Goal: Entertainment & Leisure: Consume media (video, audio)

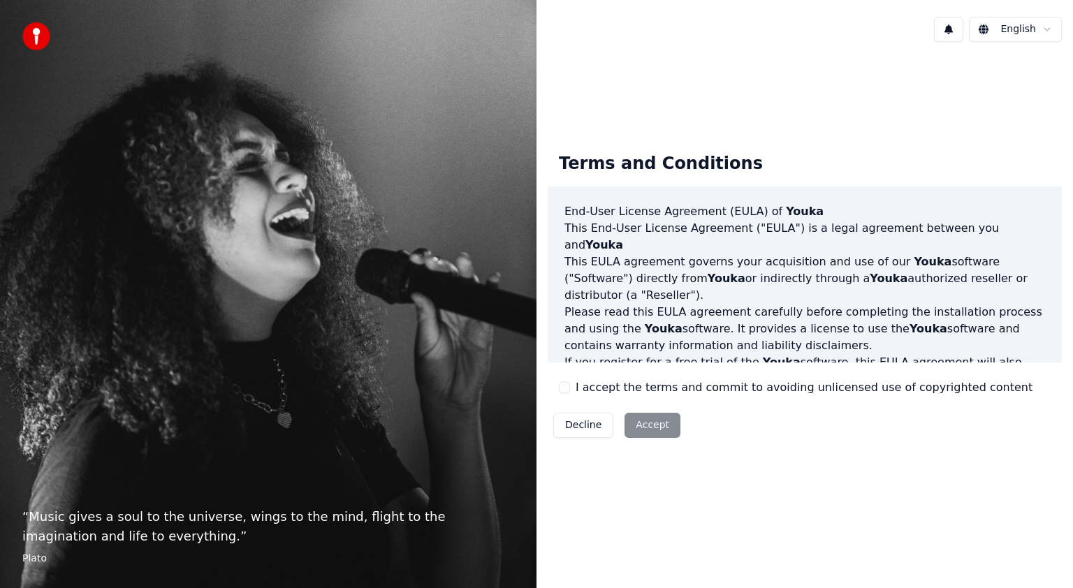
click at [569, 384] on button "I accept the terms and commit to avoiding unlicensed use of copyrighted content" at bounding box center [564, 387] width 11 height 11
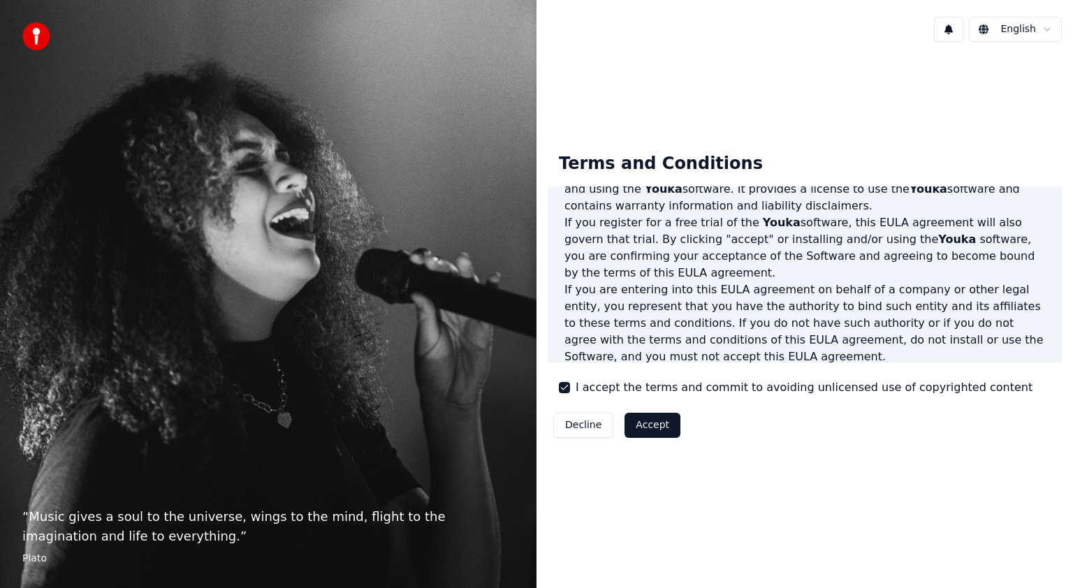
click at [632, 422] on button "Accept" at bounding box center [653, 425] width 56 height 25
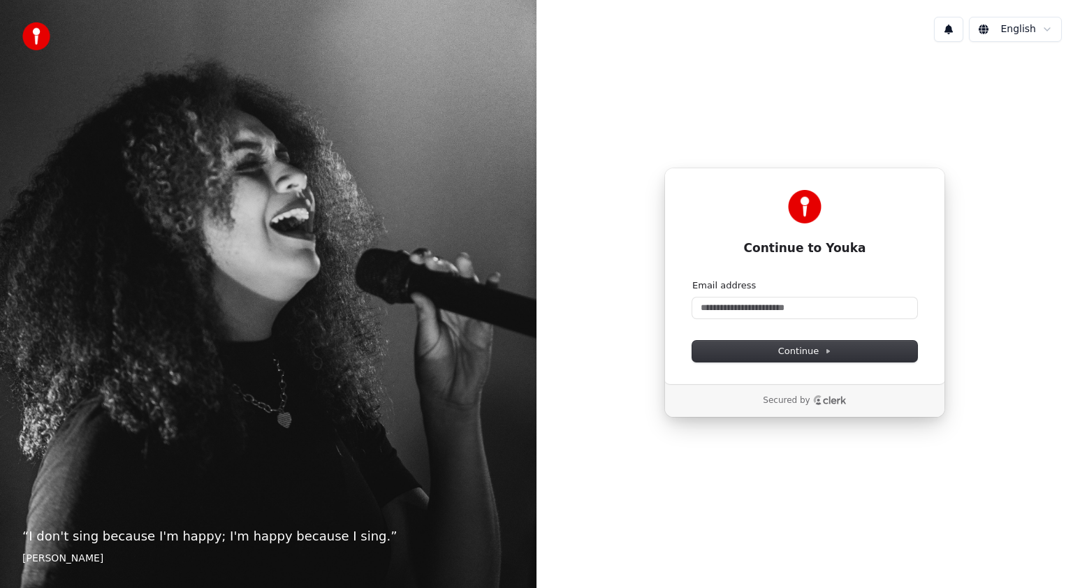
click at [184, 546] on blockquote "“ I don't sing because I'm happy; I'm happy because I sing. ” William James" at bounding box center [268, 546] width 492 height 39
click at [802, 320] on form "Email address Continue" at bounding box center [804, 320] width 225 height 82
click at [802, 314] on input "Email address" at bounding box center [804, 308] width 225 height 21
click at [833, 351] on button "Continue" at bounding box center [804, 351] width 225 height 21
type input "**********"
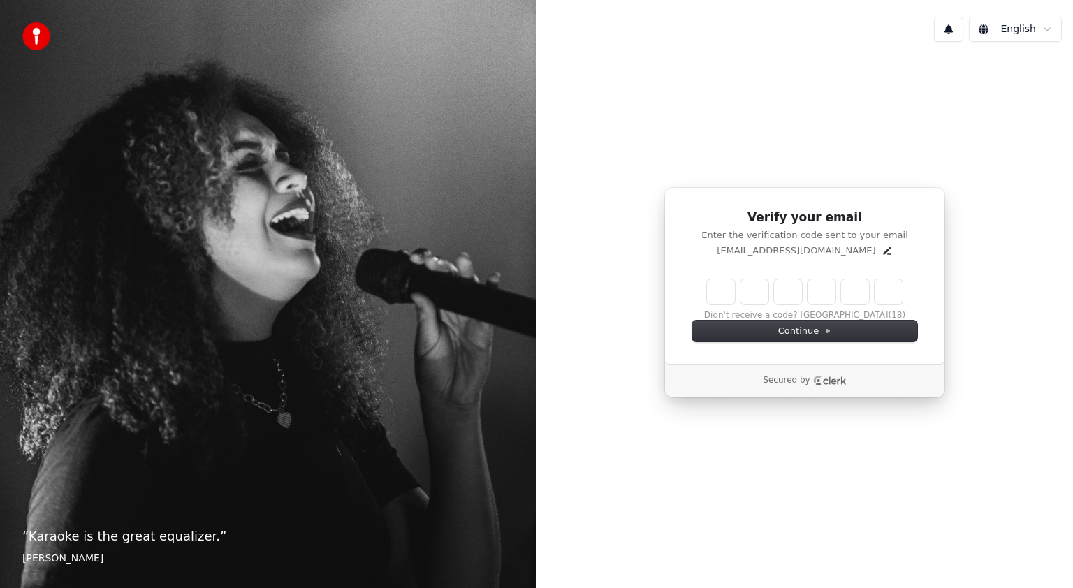
click at [715, 289] on input "Enter verification code" at bounding box center [805, 291] width 196 height 25
paste input "******"
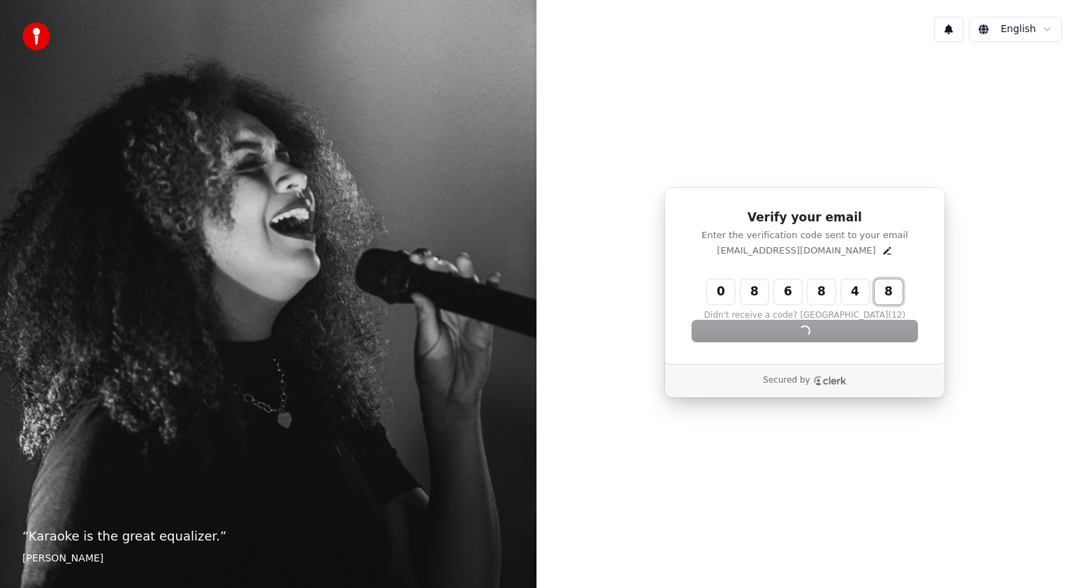
type input "******"
click at [313, 356] on div "“ Karaoke is the great equalizer. ” Aisha Tyler" at bounding box center [268, 294] width 537 height 588
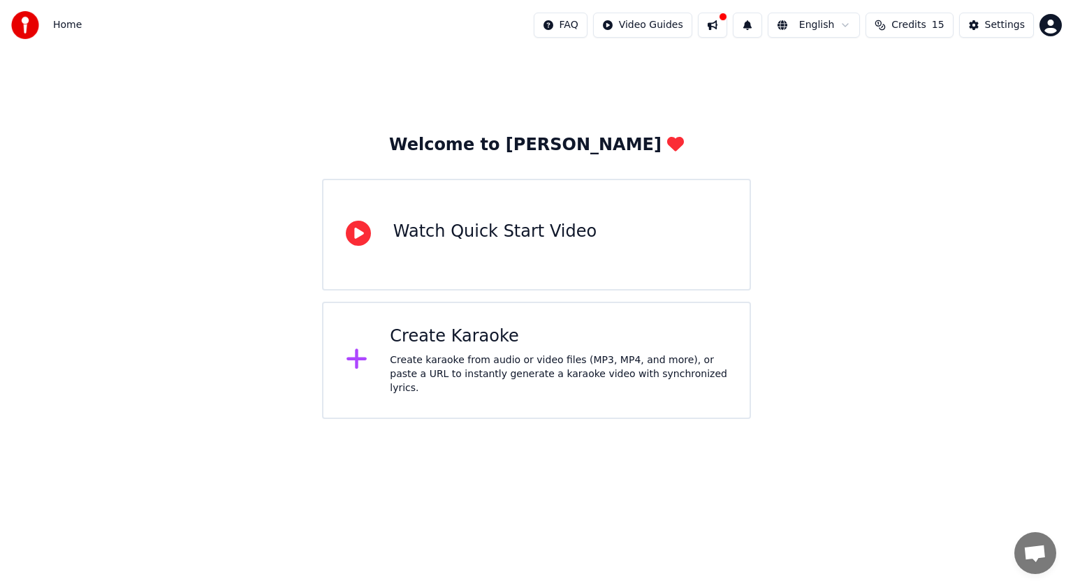
click at [484, 370] on div "Create karaoke from audio or video files (MP3, MP4, and more), or paste a URL t…" at bounding box center [558, 375] width 337 height 42
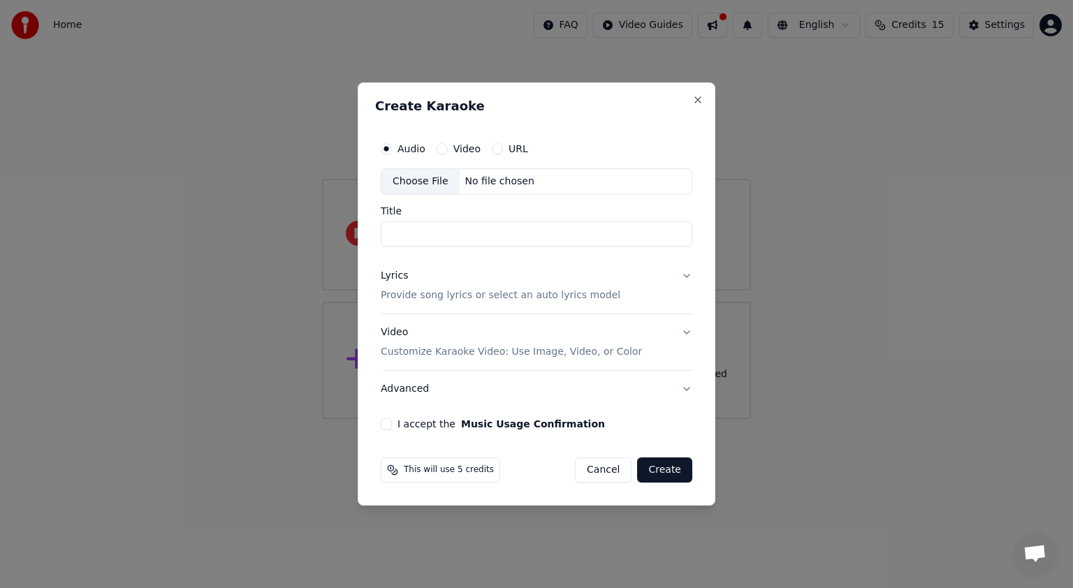
click at [458, 153] on label "Video" at bounding box center [466, 149] width 27 height 10
click at [448, 153] on button "Video" at bounding box center [442, 148] width 11 height 11
click at [413, 151] on label "Audio" at bounding box center [412, 149] width 28 height 10
click at [392, 151] on button "Audio" at bounding box center [386, 148] width 11 height 11
click at [460, 181] on div "No file chosen" at bounding box center [500, 182] width 80 height 14
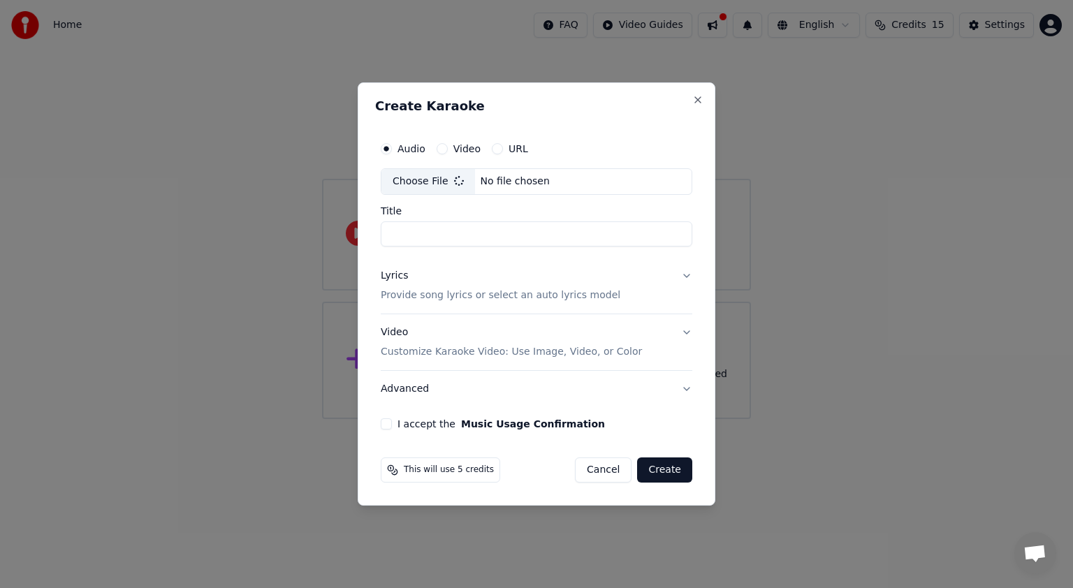
type input "*********"
click at [514, 356] on p "Customize Karaoke Video: Use Image, Video, or Color" at bounding box center [511, 352] width 261 height 14
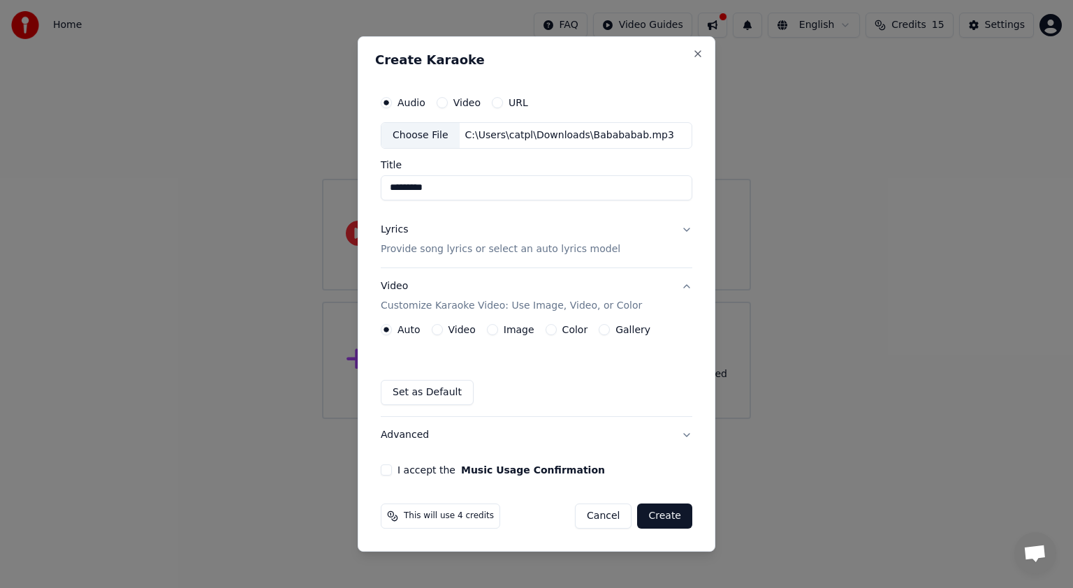
click at [521, 328] on label "Image" at bounding box center [519, 330] width 31 height 10
click at [498, 328] on button "Image" at bounding box center [492, 329] width 11 height 11
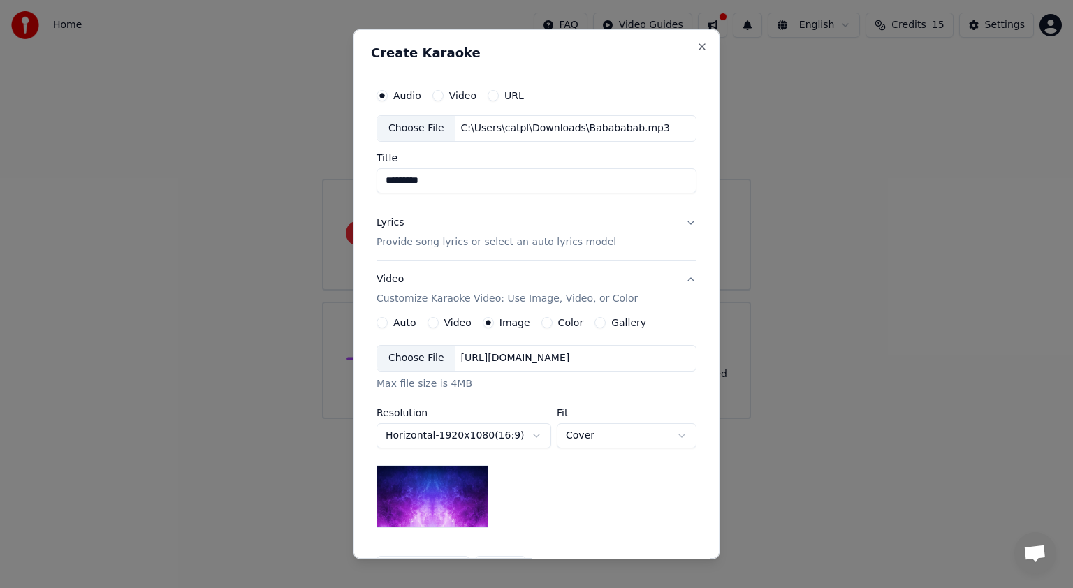
click at [430, 324] on button "Video" at bounding box center [433, 322] width 11 height 11
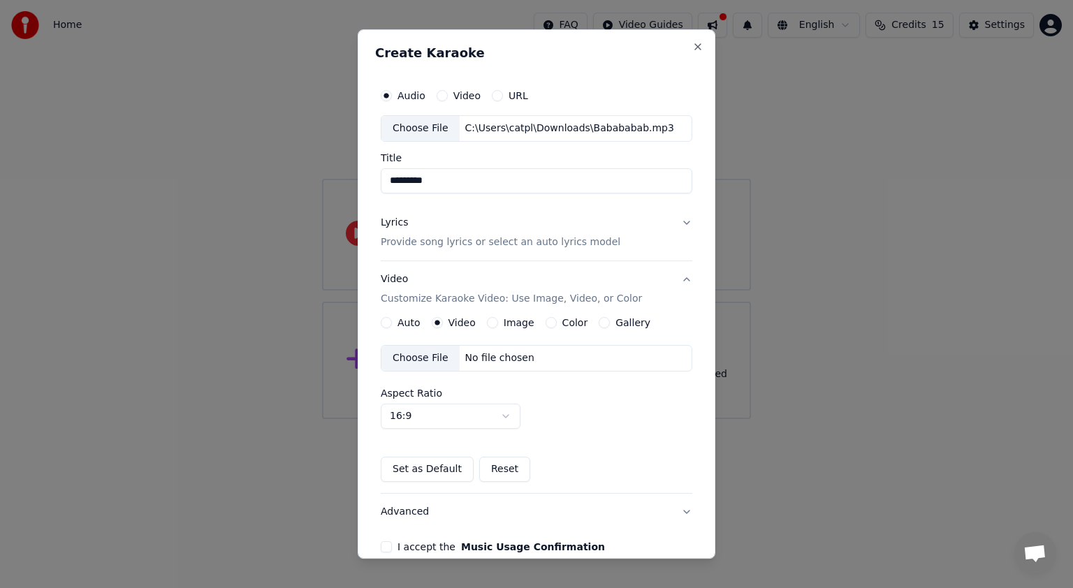
click at [415, 323] on label "Auto" at bounding box center [409, 323] width 23 height 10
click at [392, 323] on button "Auto" at bounding box center [386, 322] width 11 height 11
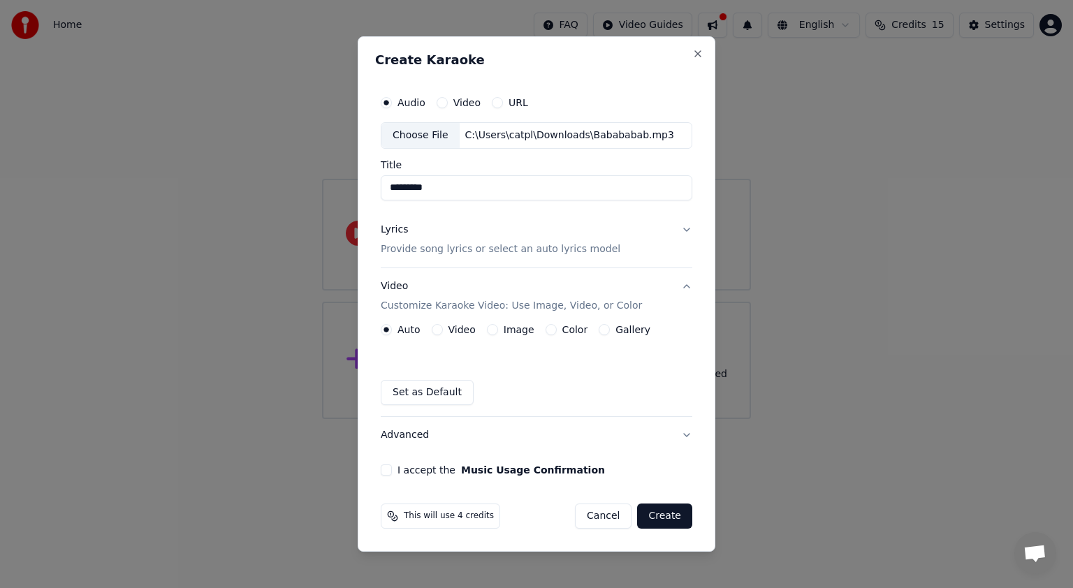
click at [435, 385] on button "Set as Default" at bounding box center [427, 392] width 93 height 25
click at [421, 241] on div "Lyrics Provide song lyrics or select an auto lyrics model" at bounding box center [501, 240] width 240 height 34
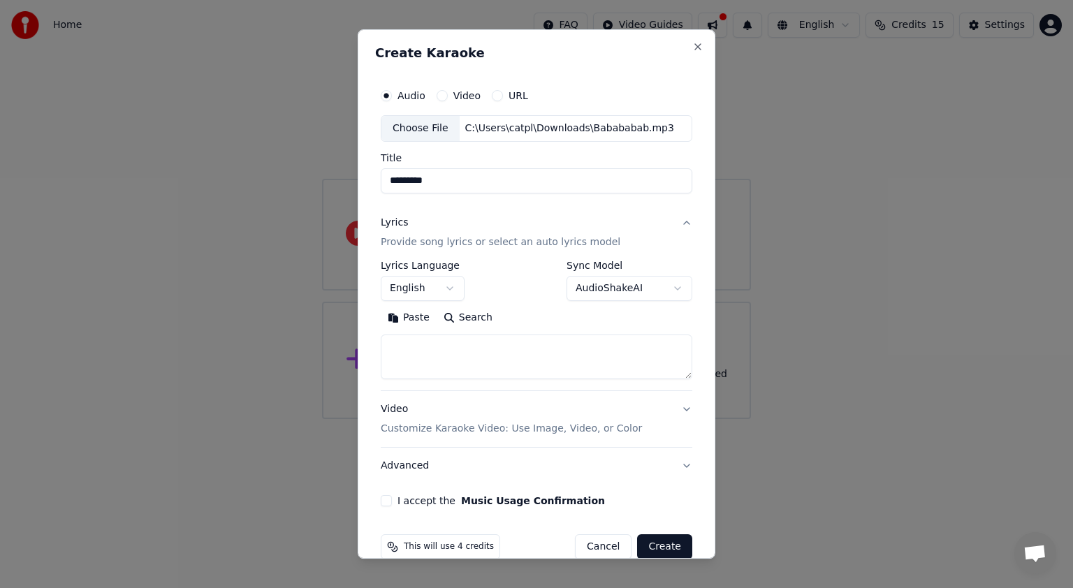
click at [446, 290] on button "English" at bounding box center [423, 288] width 84 height 25
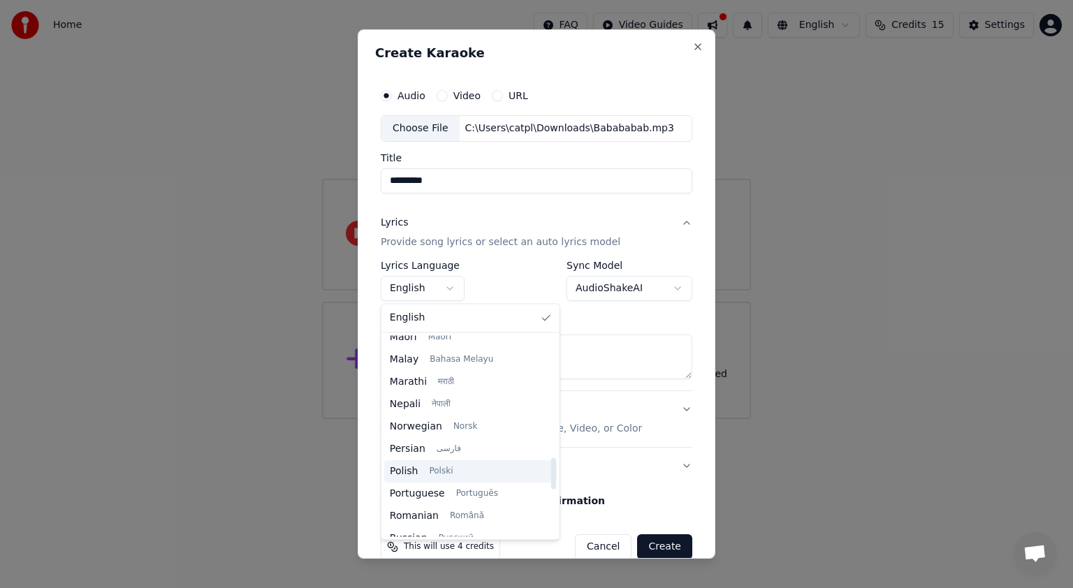
scroll to position [1073, 0]
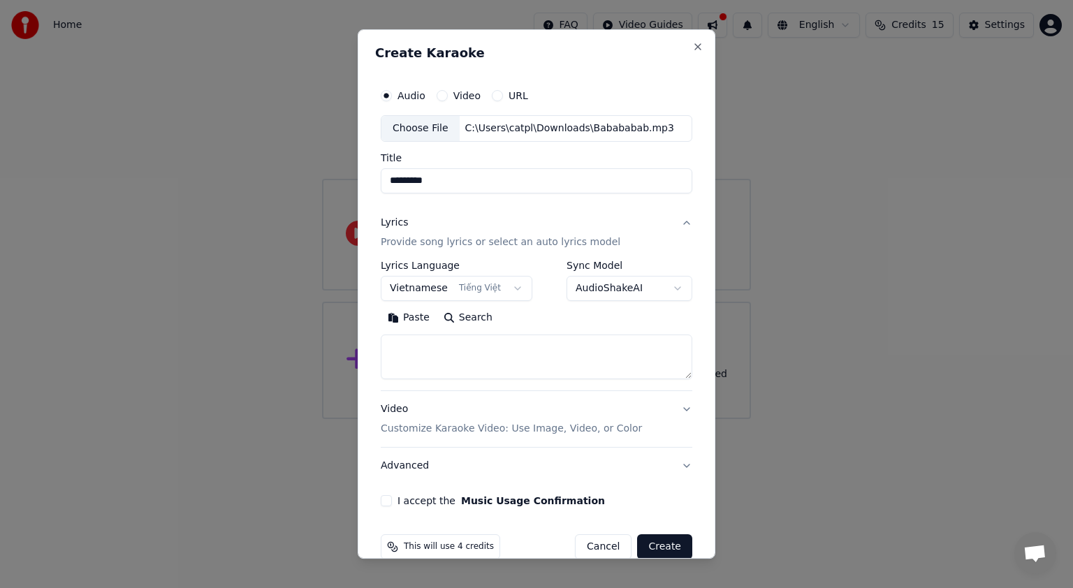
click at [604, 278] on body "**********" at bounding box center [536, 209] width 1073 height 419
click at [648, 549] on button "Create" at bounding box center [664, 547] width 55 height 25
select select "**"
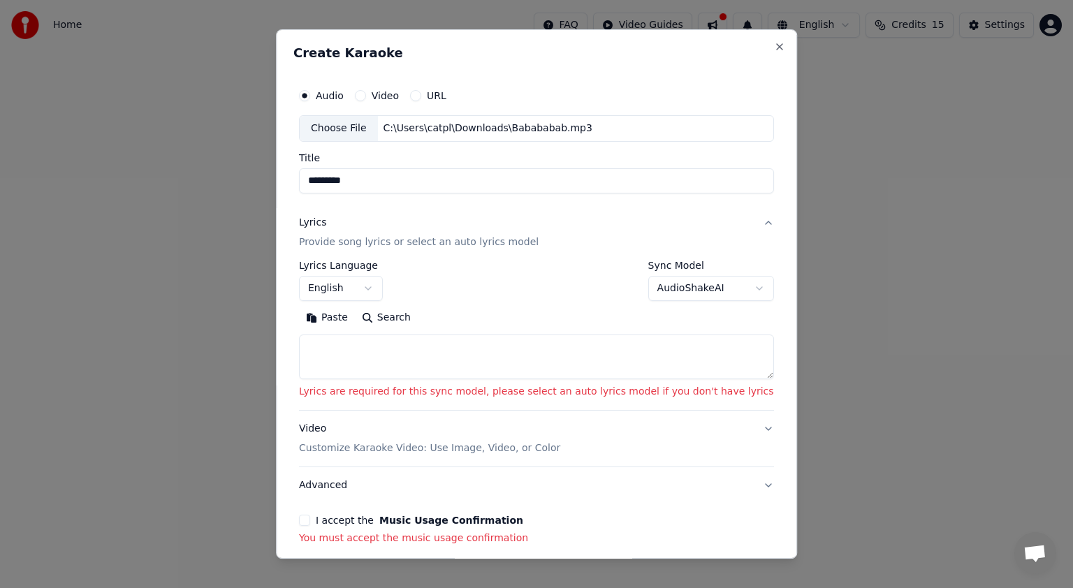
click at [430, 362] on textarea at bounding box center [536, 357] width 475 height 45
paste textarea "**********"
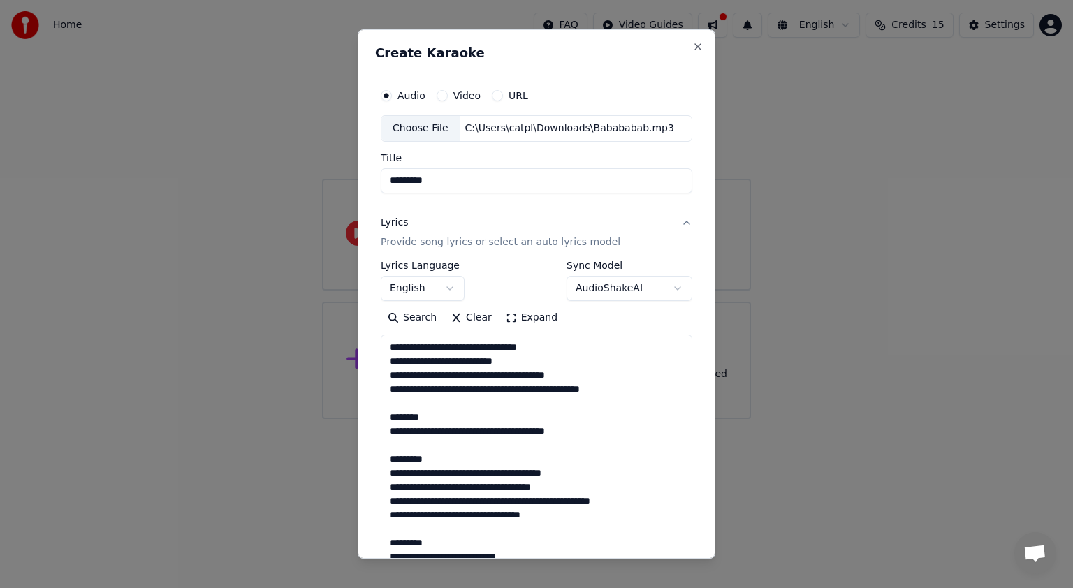
click at [421, 365] on textarea "**********" at bounding box center [537, 481] width 312 height 292
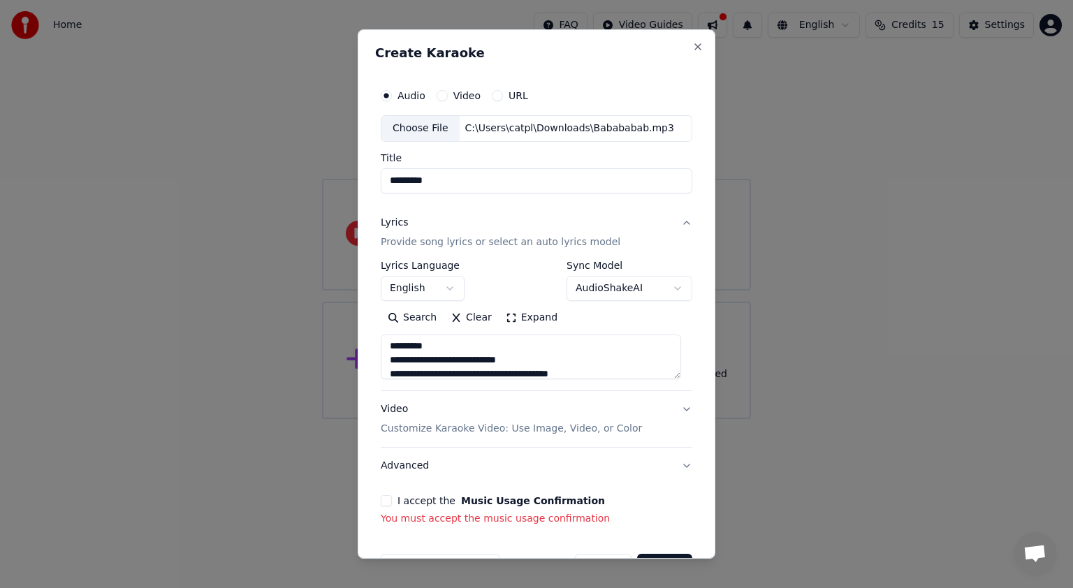
scroll to position [177, 0]
drag, startPoint x: 452, startPoint y: 365, endPoint x: 384, endPoint y: 366, distance: 67.8
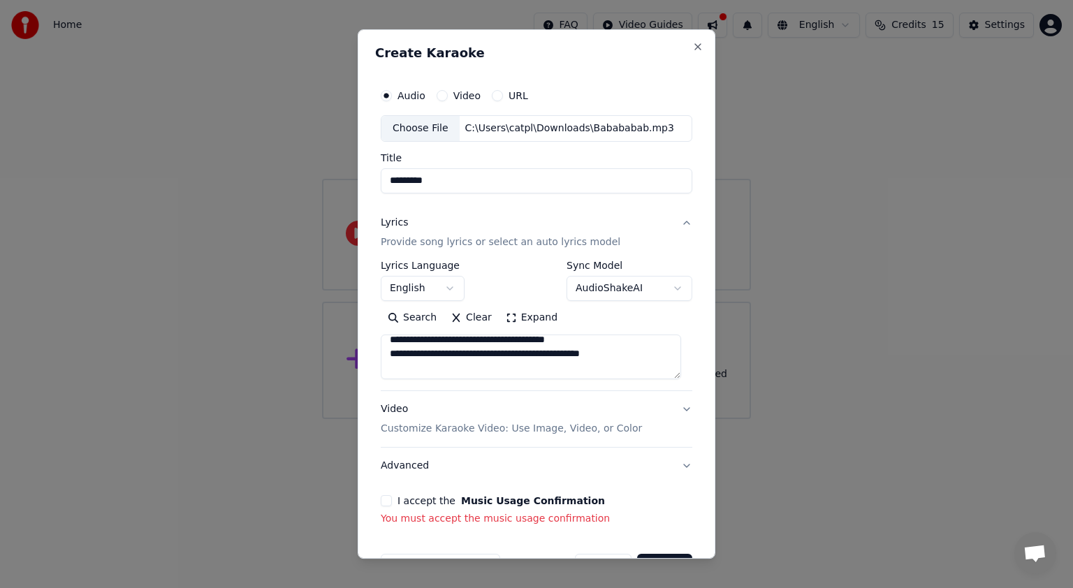
scroll to position [70, 0]
drag, startPoint x: 442, startPoint y: 352, endPoint x: 332, endPoint y: 352, distance: 110.4
type textarea "**********"
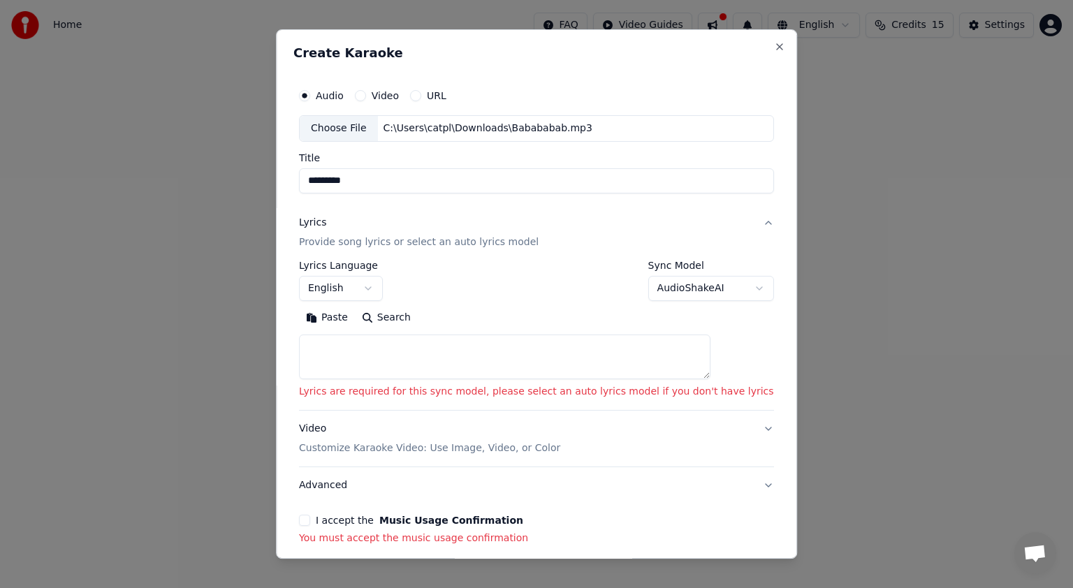
click at [383, 289] on button "English" at bounding box center [341, 288] width 84 height 25
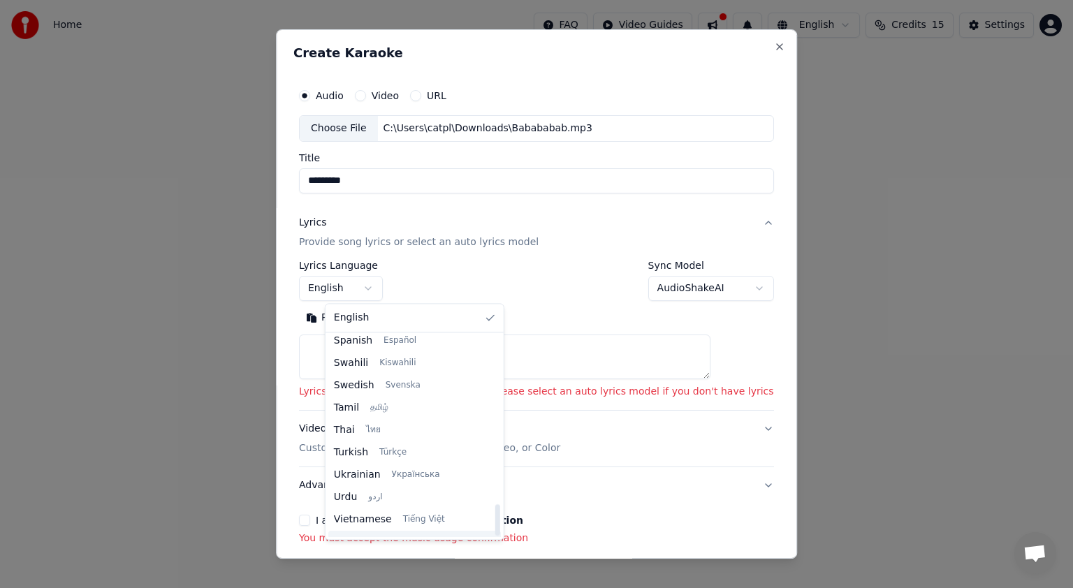
scroll to position [1073, 0]
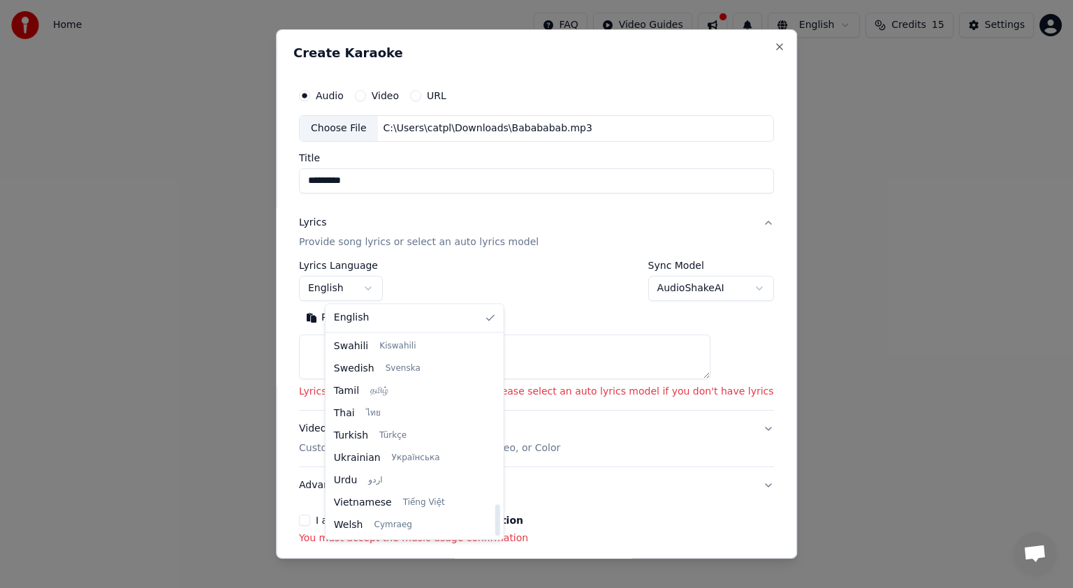
select select "**"
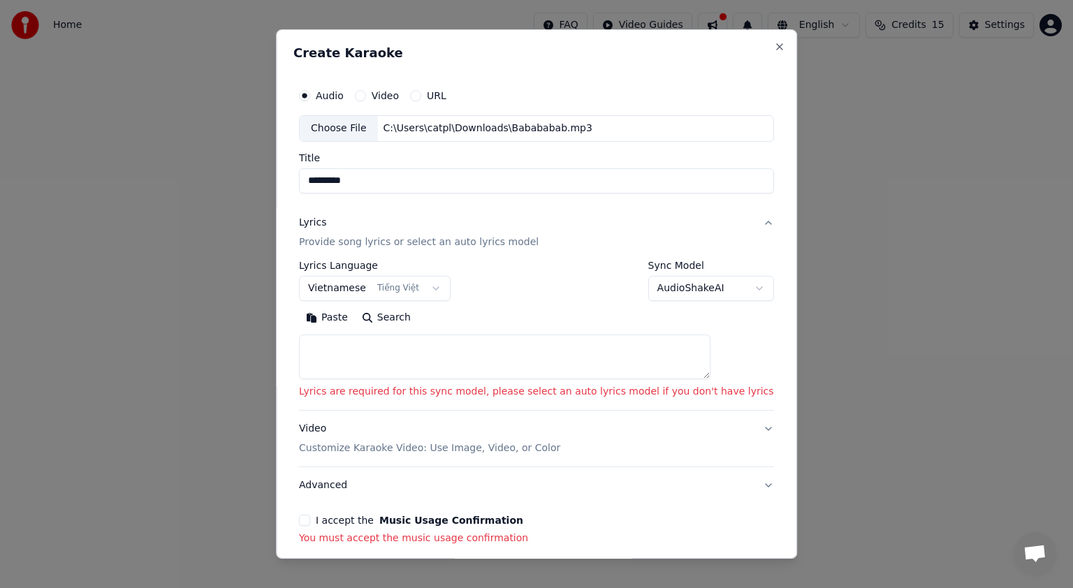
click at [398, 344] on textarea at bounding box center [505, 357] width 412 height 45
click at [355, 315] on button "Paste" at bounding box center [327, 318] width 56 height 22
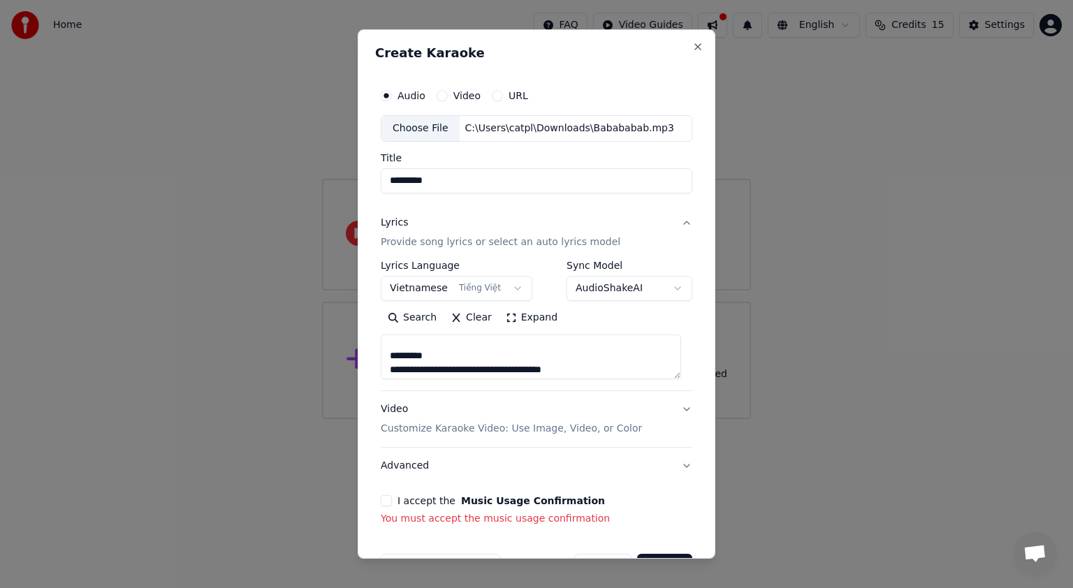
scroll to position [79, 0]
click at [452, 372] on textarea "**********" at bounding box center [531, 357] width 300 height 45
drag, startPoint x: 439, startPoint y: 375, endPoint x: 381, endPoint y: 351, distance: 62.9
click at [381, 351] on textarea "**********" at bounding box center [531, 357] width 300 height 45
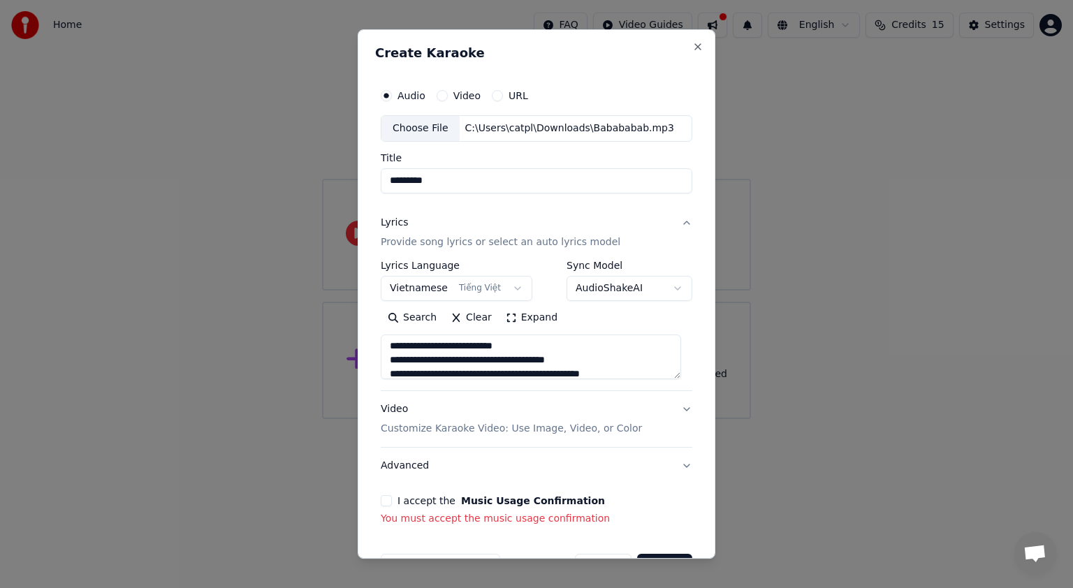
scroll to position [121, 0]
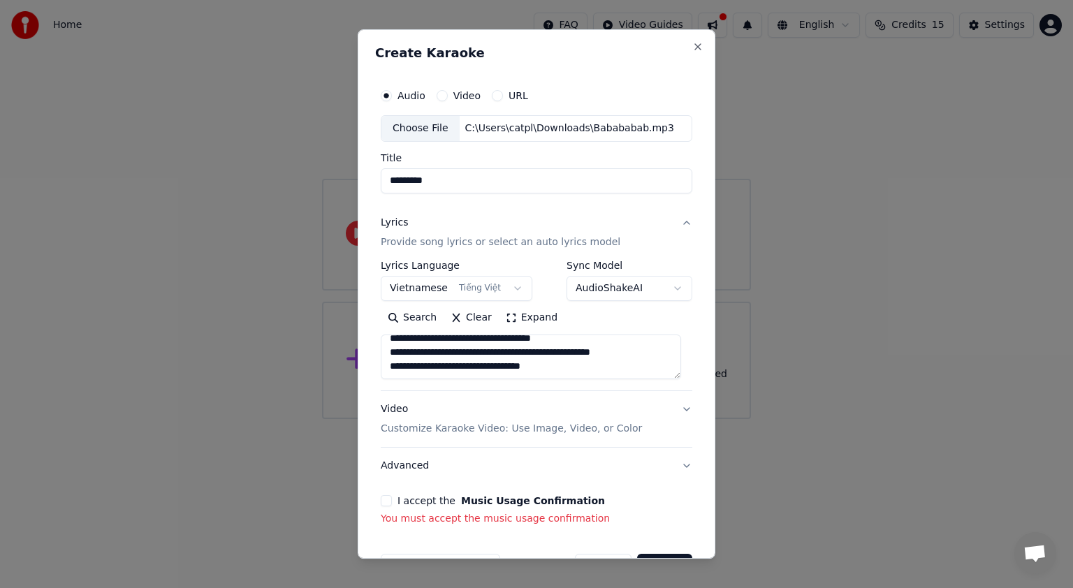
drag, startPoint x: 465, startPoint y: 347, endPoint x: 380, endPoint y: 349, distance: 84.6
click at [380, 349] on div "**********" at bounding box center [536, 304] width 323 height 456
click at [442, 369] on textarea "**********" at bounding box center [531, 357] width 300 height 45
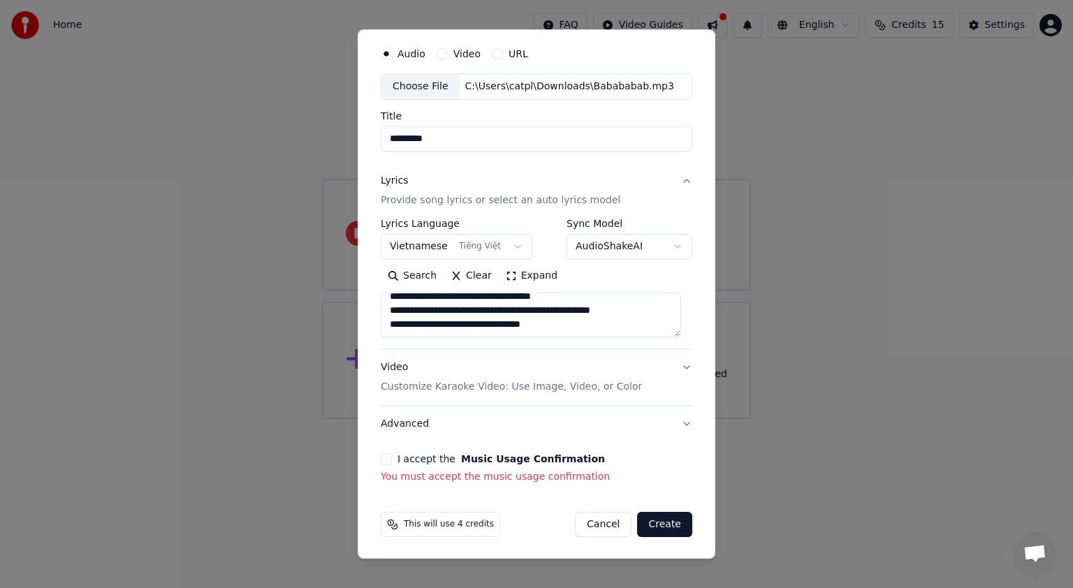
scroll to position [42, 0]
type textarea "**********"
click at [423, 472] on p "You must accept the music usage confirmation" at bounding box center [537, 477] width 312 height 14
click at [471, 446] on div "**********" at bounding box center [536, 262] width 323 height 456
click at [386, 456] on button "I accept the Music Usage Confirmation" at bounding box center [386, 458] width 11 height 11
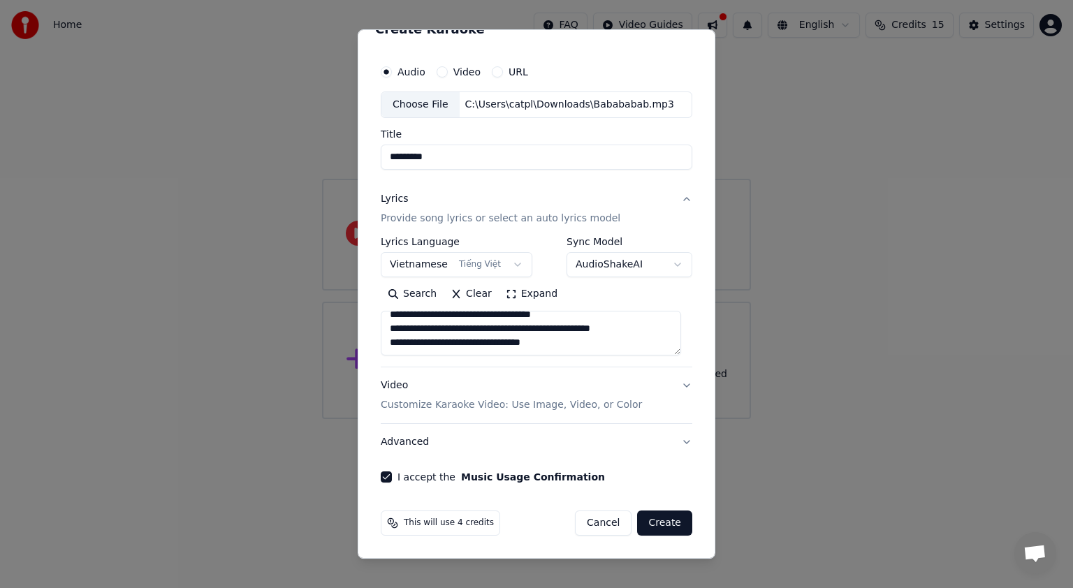
scroll to position [22, 0]
click at [642, 514] on button "Create" at bounding box center [664, 524] width 55 height 25
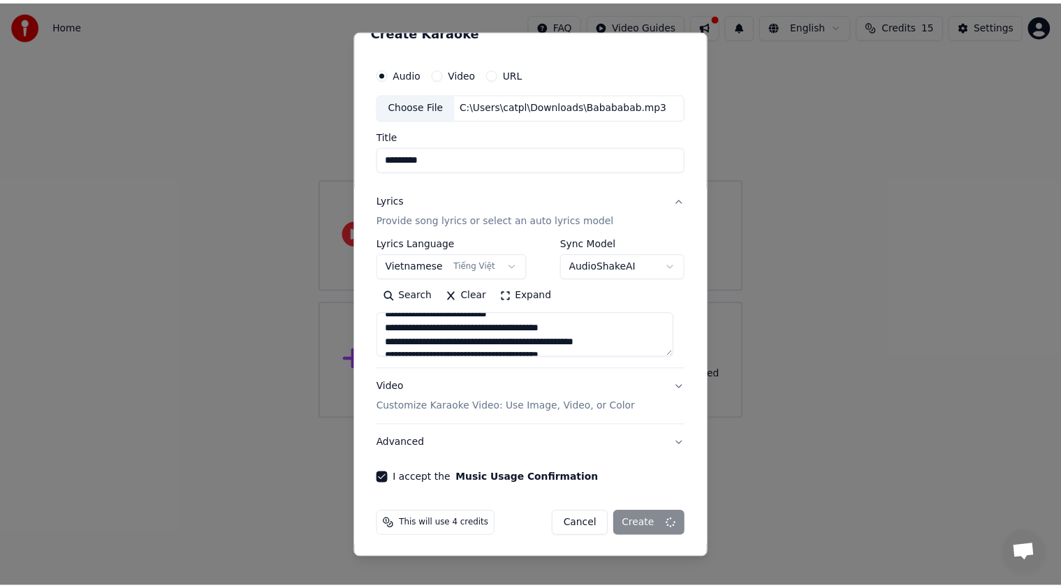
scroll to position [0, 0]
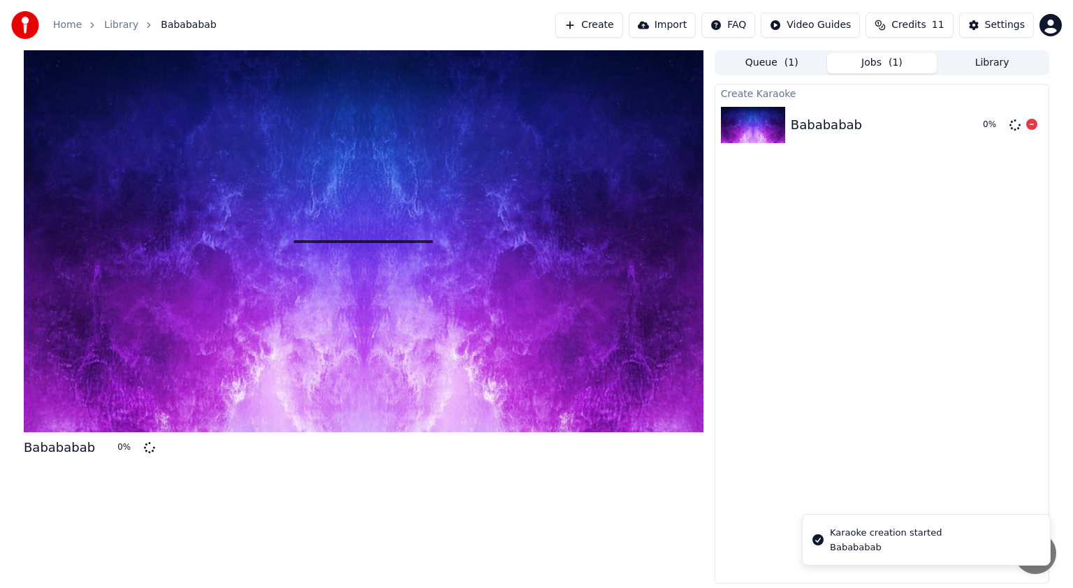
click at [860, 129] on div "Babababab" at bounding box center [881, 125] width 181 height 20
click at [912, 24] on span "Credits" at bounding box center [909, 25] width 34 height 14
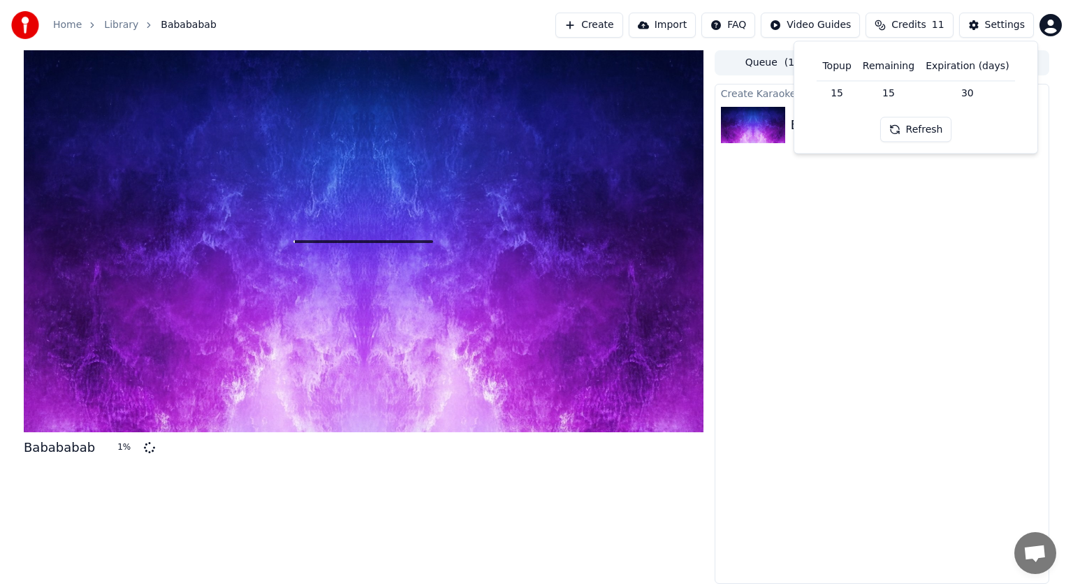
click at [875, 75] on th "Remaining" at bounding box center [888, 66] width 63 height 28
click at [857, 87] on td "15" at bounding box center [837, 92] width 40 height 25
click at [846, 92] on td "15" at bounding box center [837, 92] width 40 height 25
click at [764, 243] on div "Create Karaoke Babababab 1 %" at bounding box center [882, 334] width 335 height 500
click at [774, 76] on div "Queue ( 1 ) Jobs ( 1 ) Library Create Karaoke Babababab 2 %" at bounding box center [882, 317] width 335 height 534
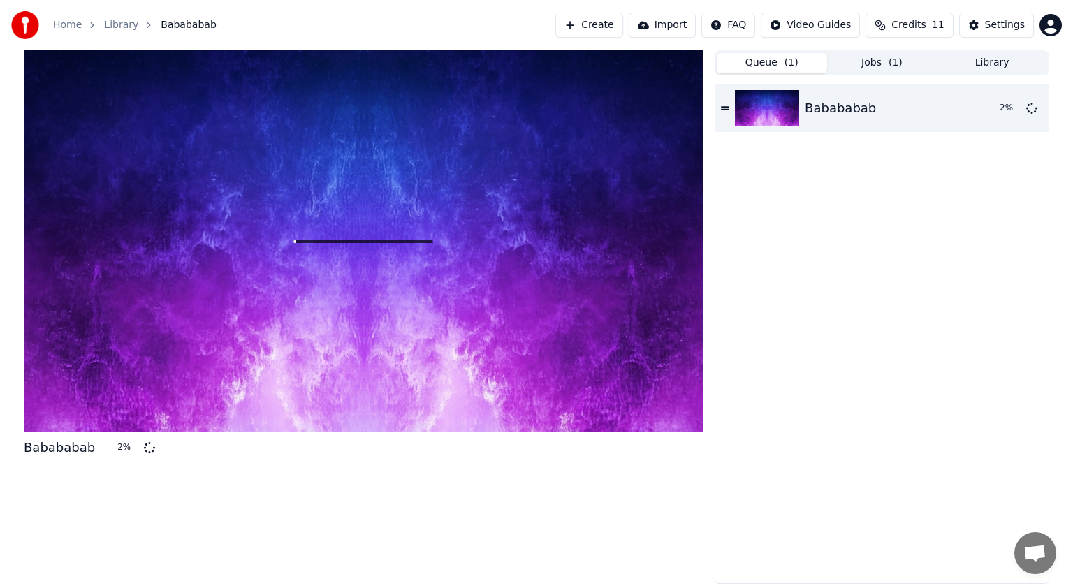
click at [777, 66] on button "Queue ( 1 )" at bounding box center [772, 63] width 110 height 20
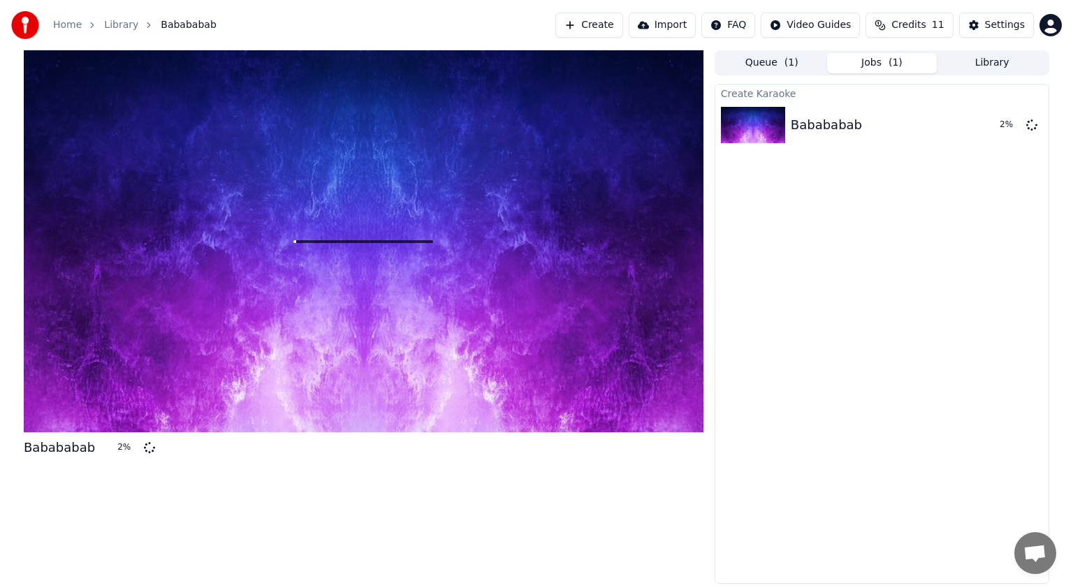
click at [918, 64] on button "Jobs ( 1 )" at bounding box center [882, 63] width 110 height 20
click at [444, 201] on div at bounding box center [364, 241] width 680 height 382
click at [31, 27] on img at bounding box center [25, 25] width 28 height 28
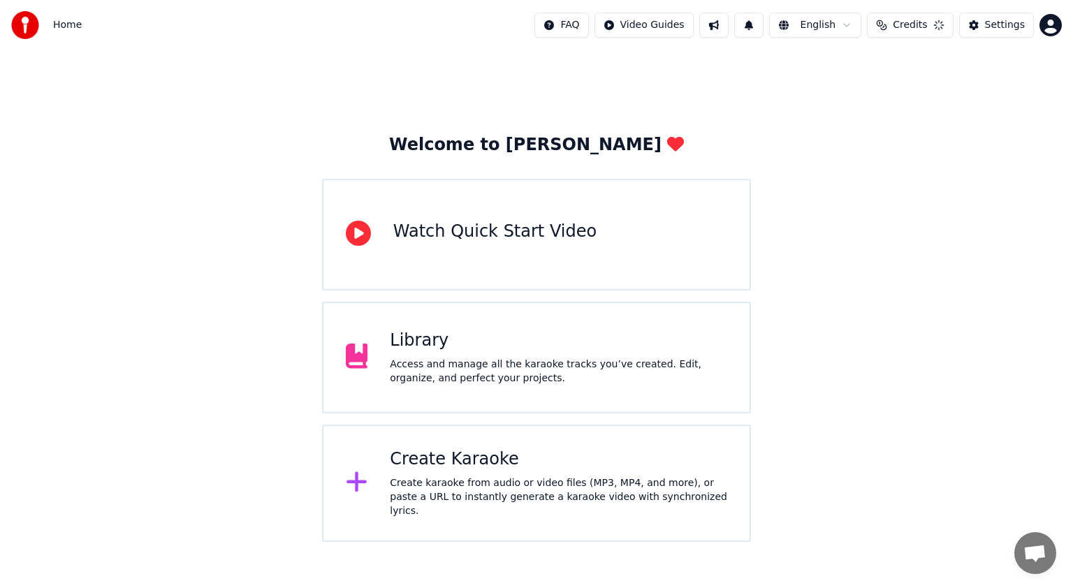
click at [31, 27] on img at bounding box center [25, 25] width 28 height 28
click at [953, 24] on button "Credits 11" at bounding box center [909, 25] width 87 height 25
click at [869, 124] on div "Topup Remaining Expiration (days) 15 15 30 Refresh" at bounding box center [916, 96] width 221 height 89
click at [934, 126] on button "Refresh" at bounding box center [916, 129] width 72 height 25
click at [920, 233] on div "Welcome to Youka Watch Quick Start Video Library Access and manage all the kara…" at bounding box center [536, 296] width 1073 height 492
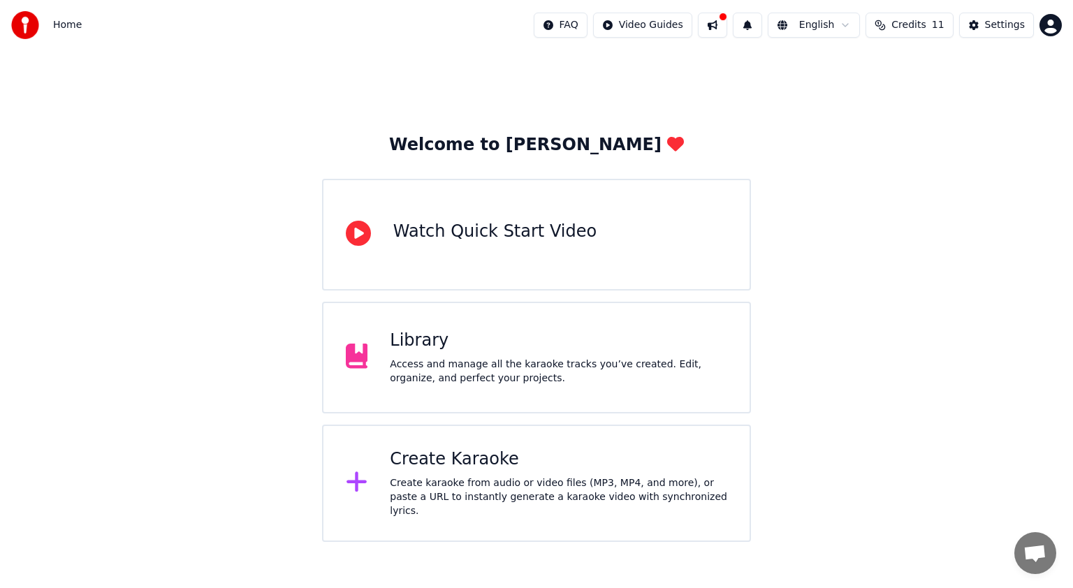
click at [495, 383] on div "Access and manage all the karaoke tracks you’ve created. Edit, organize, and pe…" at bounding box center [558, 372] width 337 height 28
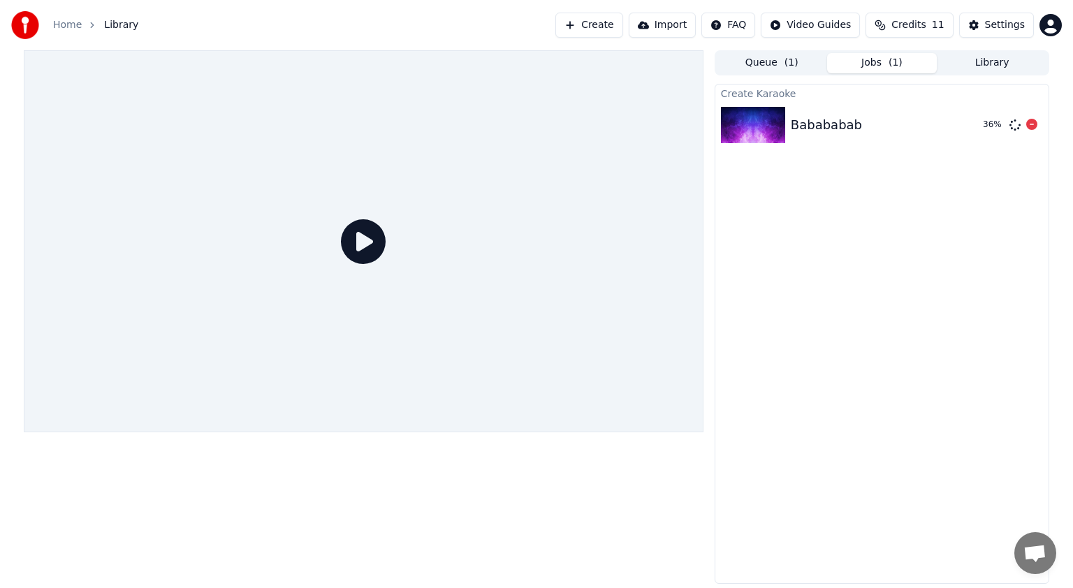
click at [869, 126] on div "Babababab" at bounding box center [881, 125] width 181 height 20
click at [764, 123] on img at bounding box center [753, 125] width 64 height 36
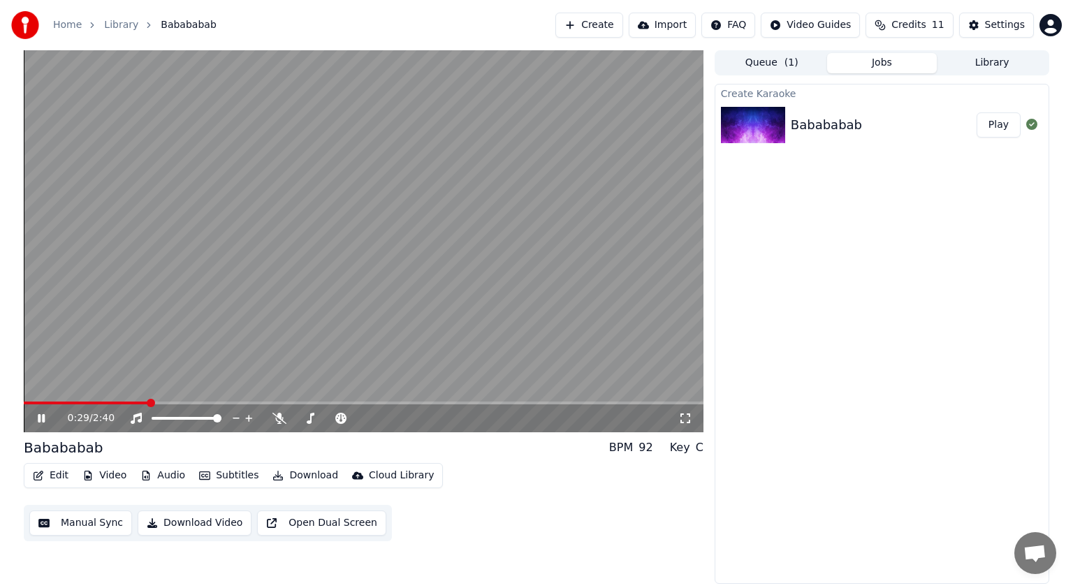
click at [41, 419] on icon at bounding box center [51, 418] width 33 height 11
click at [173, 522] on button "Download Video" at bounding box center [195, 523] width 114 height 25
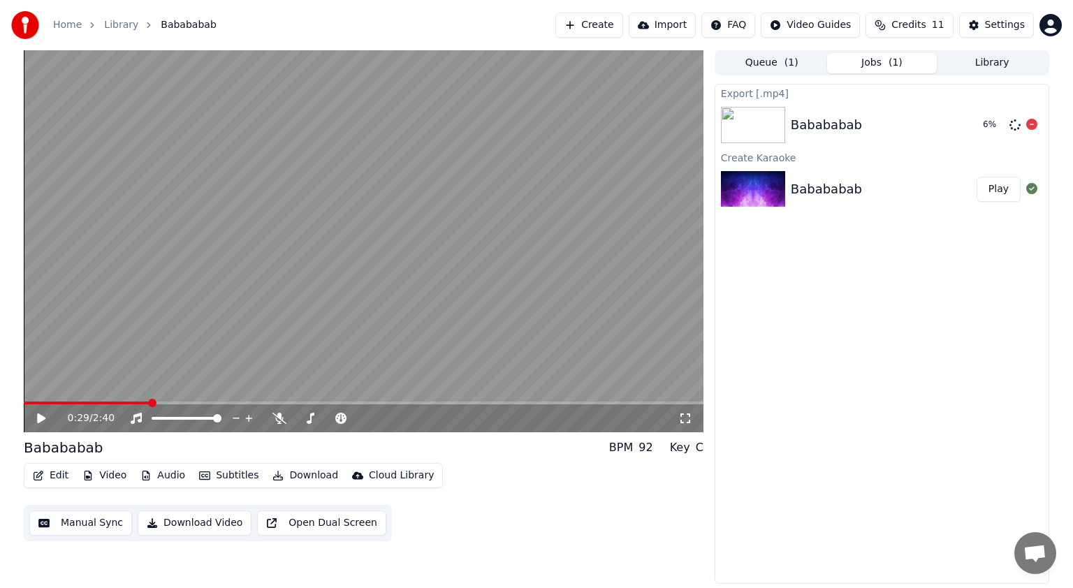
click at [970, 126] on div "Babababab" at bounding box center [881, 125] width 181 height 20
click at [384, 475] on div "Cloud Library" at bounding box center [401, 476] width 65 height 14
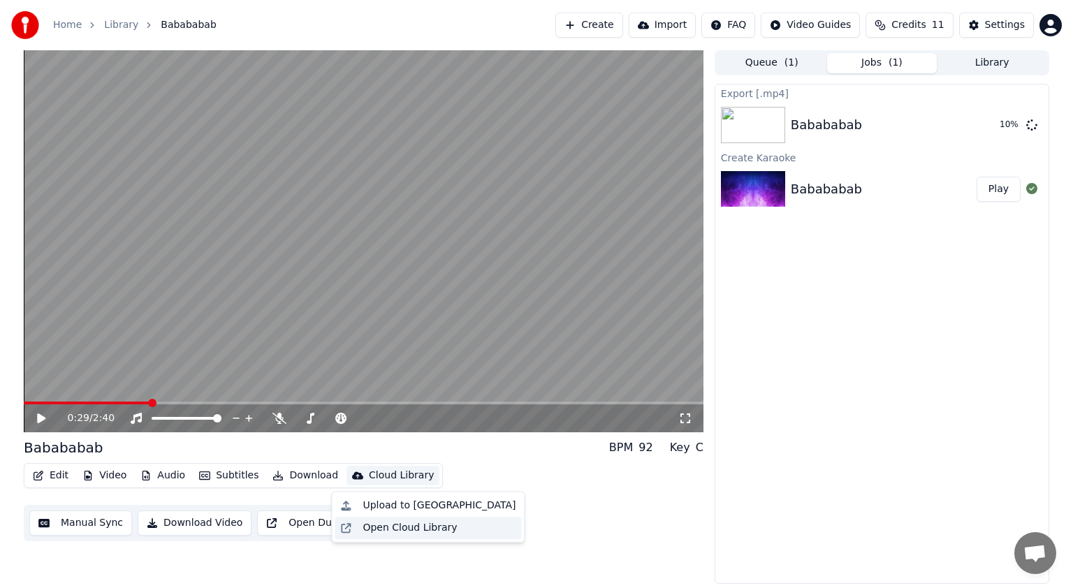
click at [398, 528] on div "Open Cloud Library" at bounding box center [410, 528] width 94 height 14
click at [880, 282] on div "Export [.mp4] Babababab 11 % Create Karaoke Babababab Play" at bounding box center [882, 334] width 335 height 500
click at [1015, 180] on button "Play" at bounding box center [999, 189] width 44 height 25
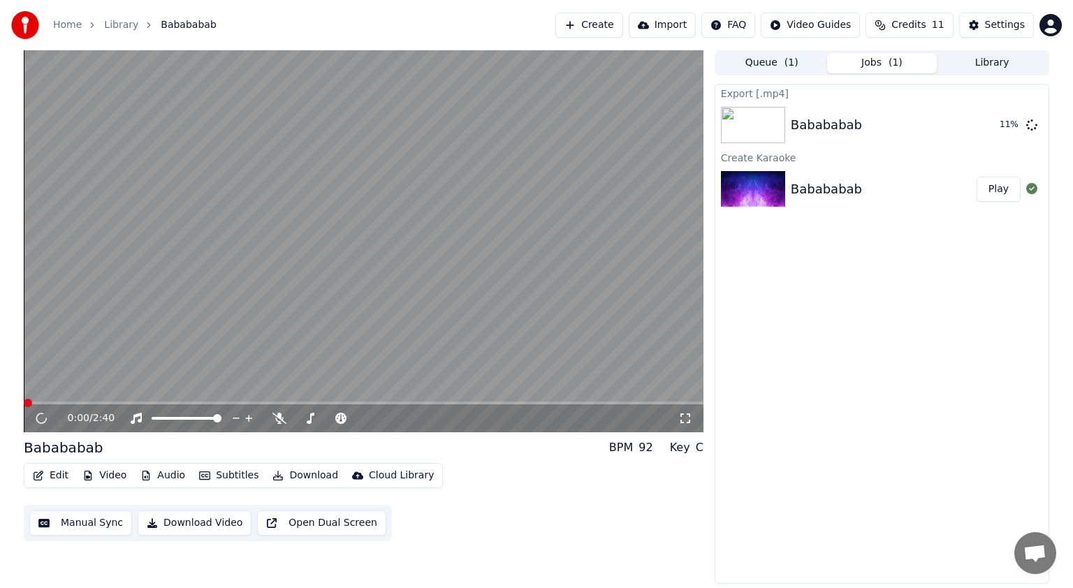
click at [715, 497] on div "Export [.mp4] Babababab 11 % Create Karaoke Babababab Play" at bounding box center [882, 334] width 335 height 500
click at [279, 416] on body "Home Library Babababab Create Import FAQ Video Guides Credits 11 Settings 0:00 …" at bounding box center [536, 294] width 1073 height 588
click at [279, 416] on icon at bounding box center [280, 418] width 14 height 11
click at [83, 401] on video at bounding box center [364, 241] width 680 height 382
click at [96, 372] on video at bounding box center [364, 241] width 680 height 382
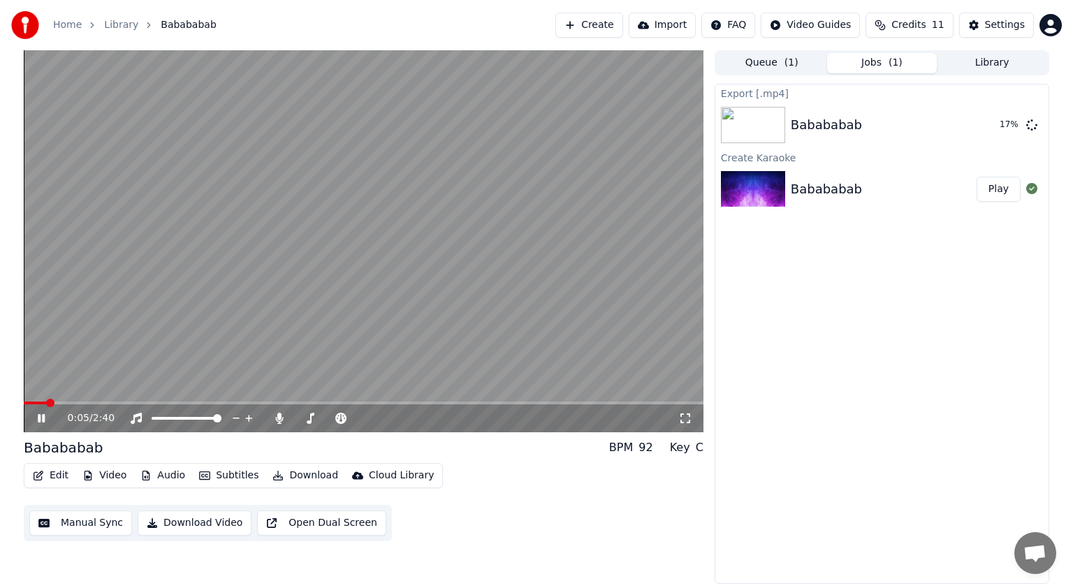
click at [103, 403] on span at bounding box center [364, 403] width 680 height 3
click at [283, 419] on icon at bounding box center [280, 418] width 14 height 11
click at [30, 402] on span at bounding box center [28, 403] width 8 height 3
click at [43, 420] on icon at bounding box center [41, 418] width 7 height 8
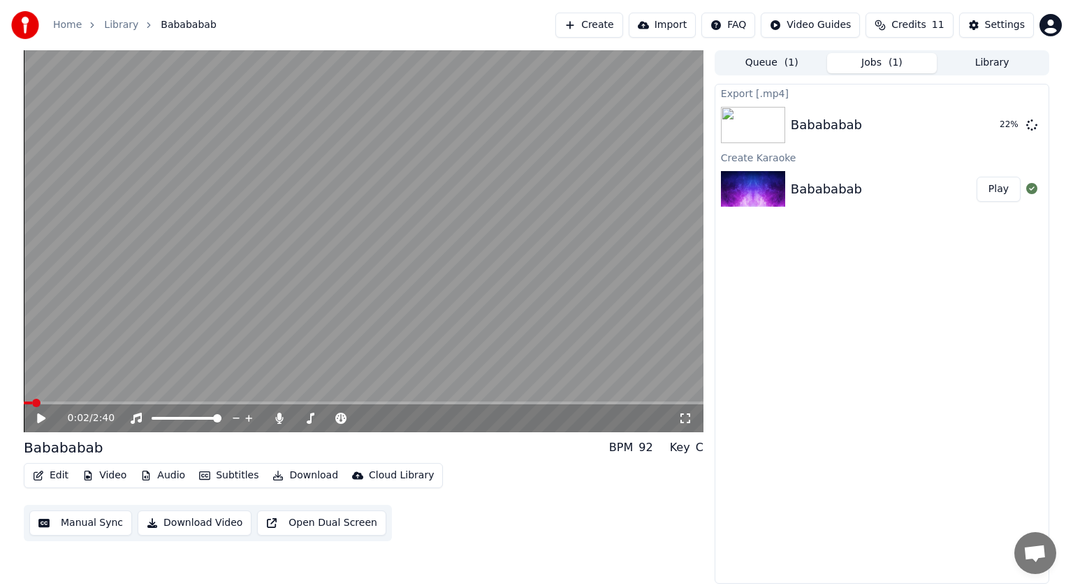
click at [28, 420] on div "0:02 / 2:40" at bounding box center [364, 419] width 680 height 28
click at [34, 417] on div "0:02 / 2:40" at bounding box center [363, 419] width 669 height 14
click at [38, 416] on icon at bounding box center [41, 419] width 8 height 10
click at [42, 418] on icon at bounding box center [51, 418] width 33 height 11
click at [42, 418] on icon at bounding box center [41, 419] width 8 height 10
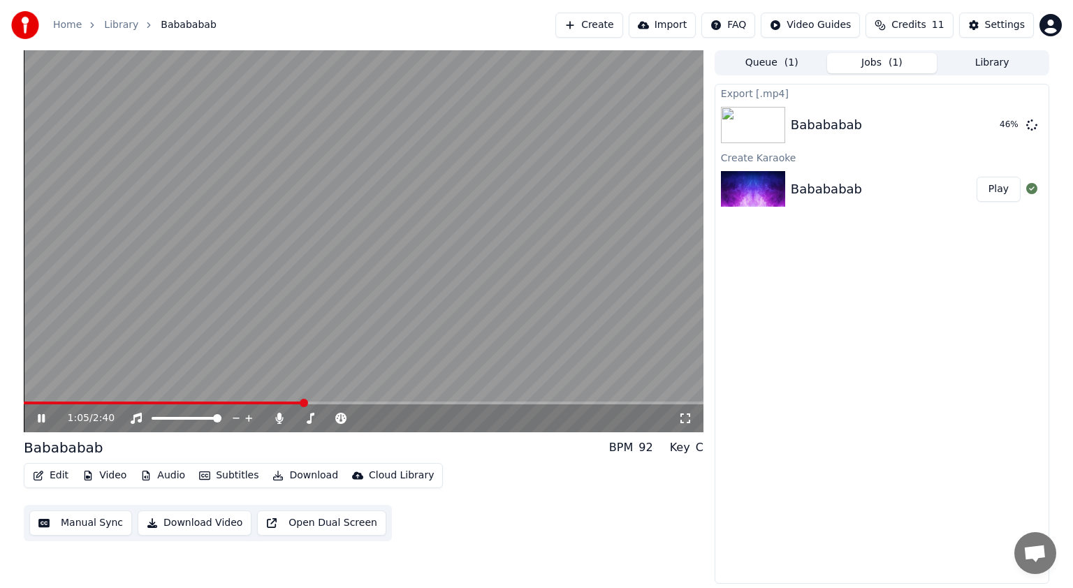
click at [41, 418] on icon at bounding box center [51, 418] width 33 height 11
click at [32, 402] on span at bounding box center [164, 403] width 281 height 3
click at [71, 528] on button "Manual Sync" at bounding box center [80, 523] width 103 height 25
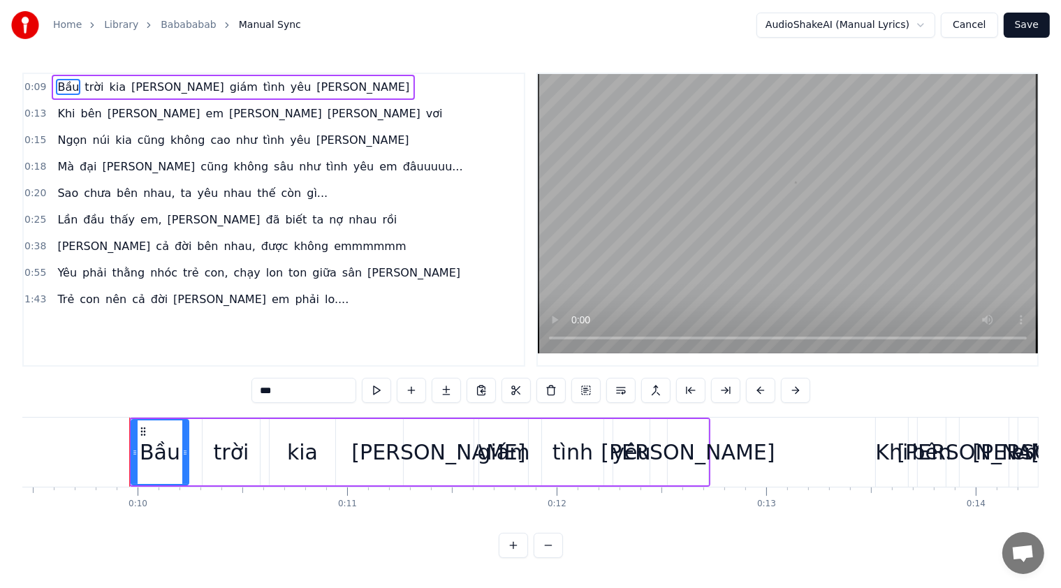
scroll to position [0, 2018]
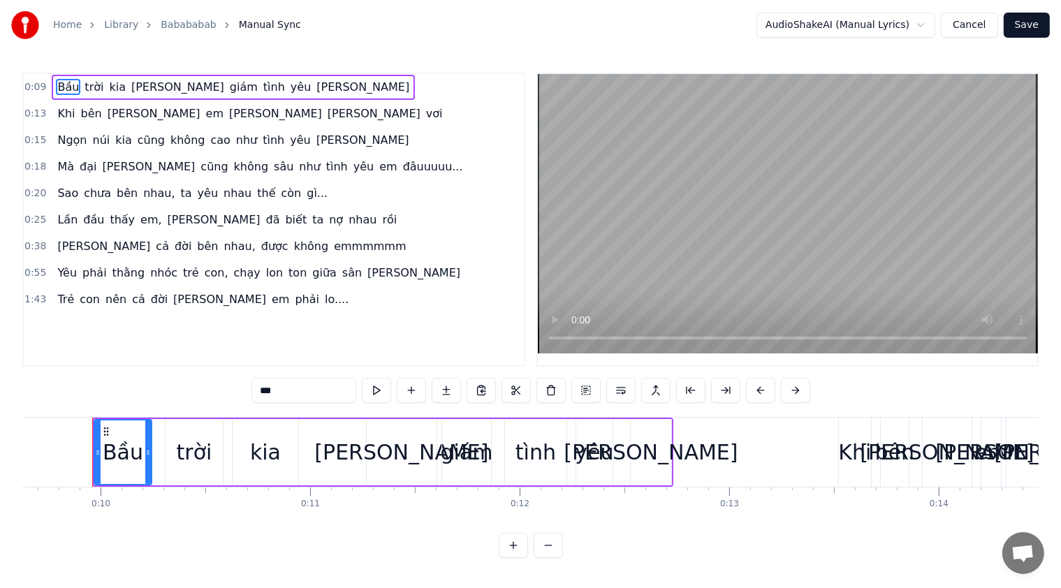
click at [78, 122] on div "Khi [PERSON_NAME] [PERSON_NAME] vơi" at bounding box center [250, 113] width 396 height 25
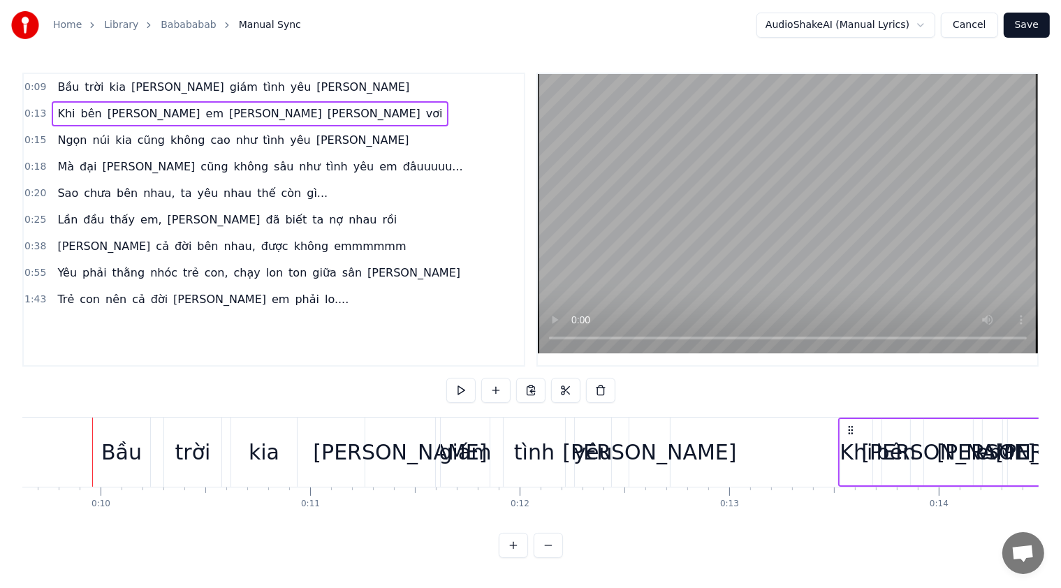
click at [75, 150] on div "Ngọn núi kia [PERSON_NAME] [PERSON_NAME] [PERSON_NAME] [PERSON_NAME]" at bounding box center [233, 140] width 363 height 25
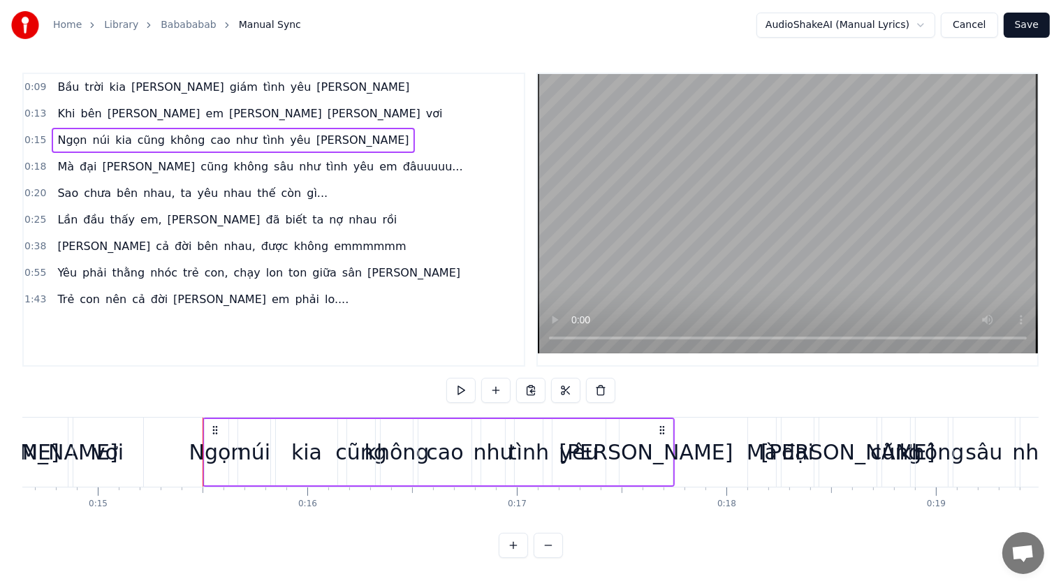
scroll to position [0, 3179]
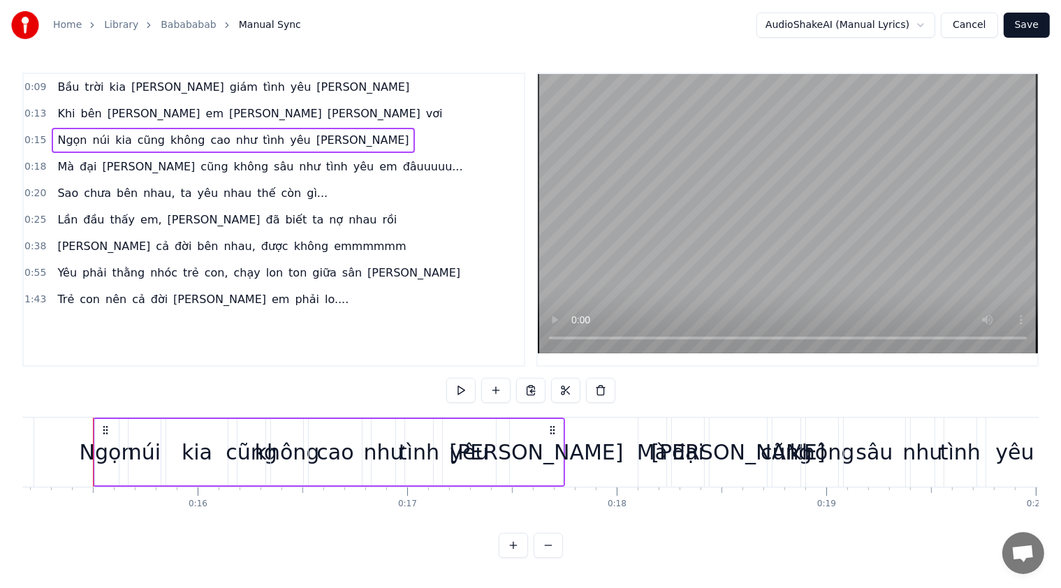
click at [78, 162] on span "đại" at bounding box center [88, 167] width 20 height 16
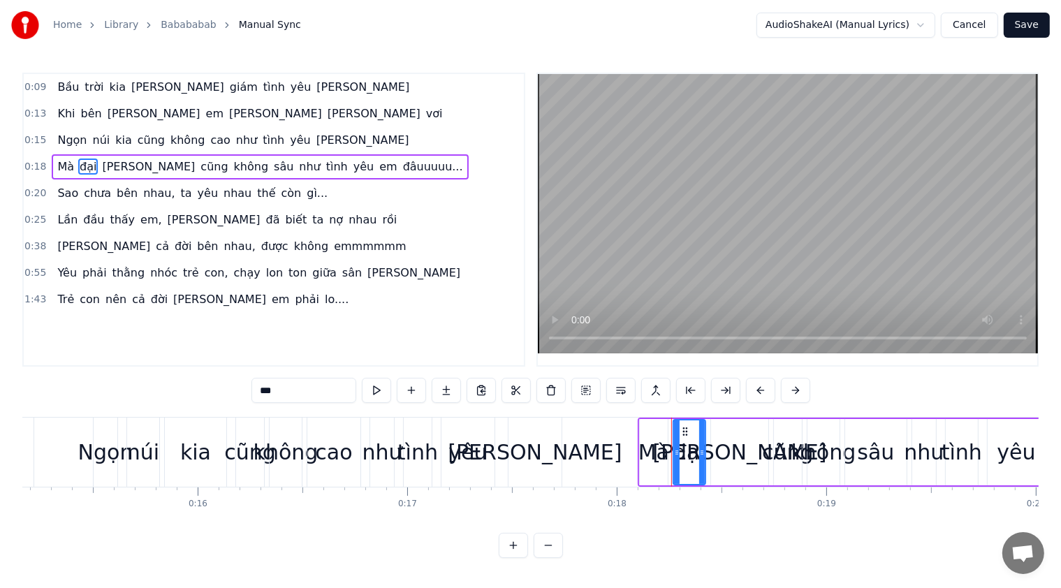
click at [78, 170] on span "đại" at bounding box center [88, 167] width 20 height 16
click at [78, 238] on span "[PERSON_NAME]" at bounding box center [104, 246] width 96 height 16
type input "****"
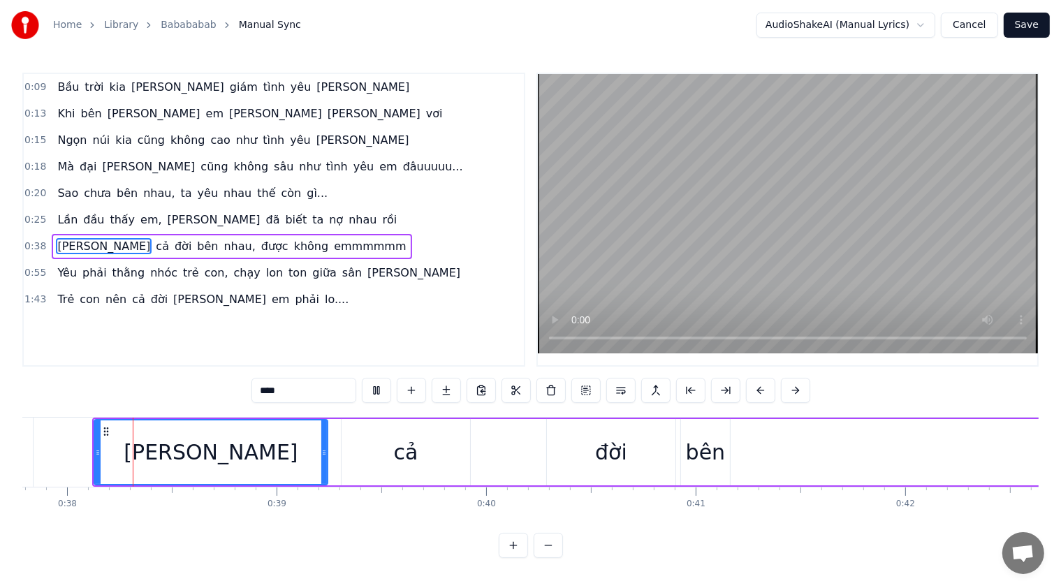
scroll to position [4, 0]
click at [84, 119] on div "Khi [PERSON_NAME] [PERSON_NAME] vơi" at bounding box center [250, 113] width 396 height 25
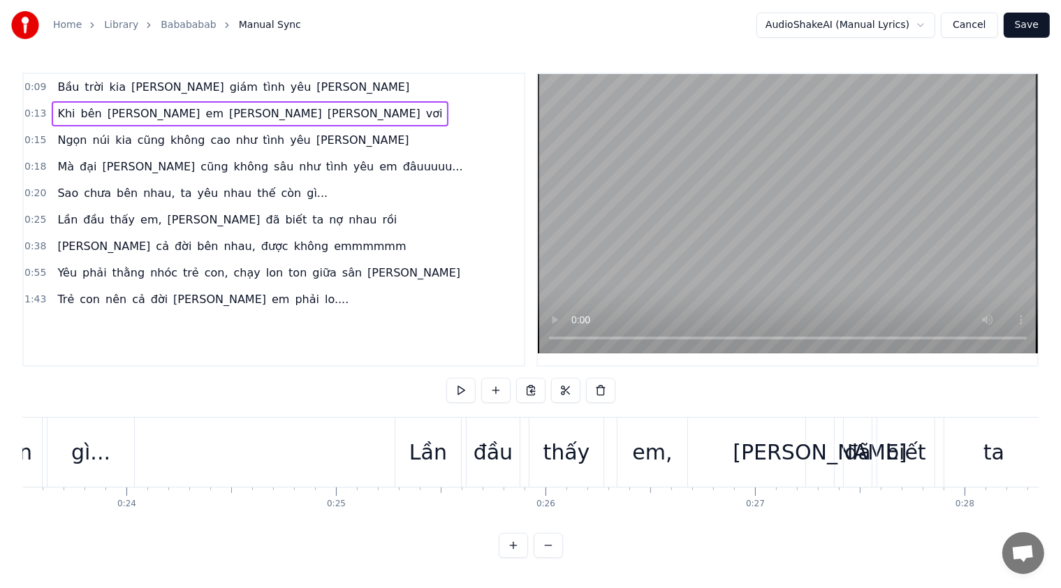
scroll to position [0, 3371]
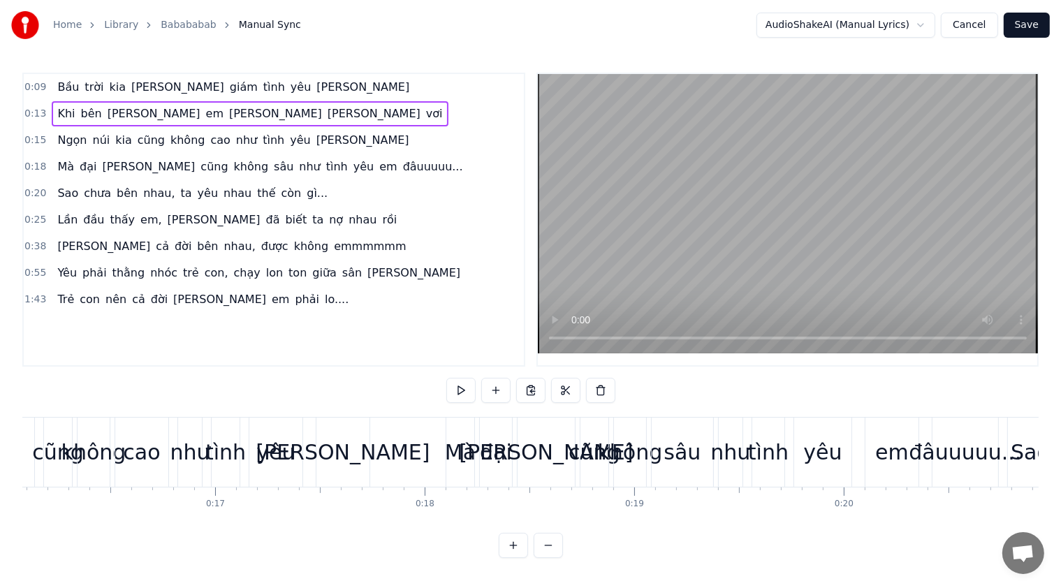
click at [86, 159] on span "đại" at bounding box center [88, 167] width 20 height 16
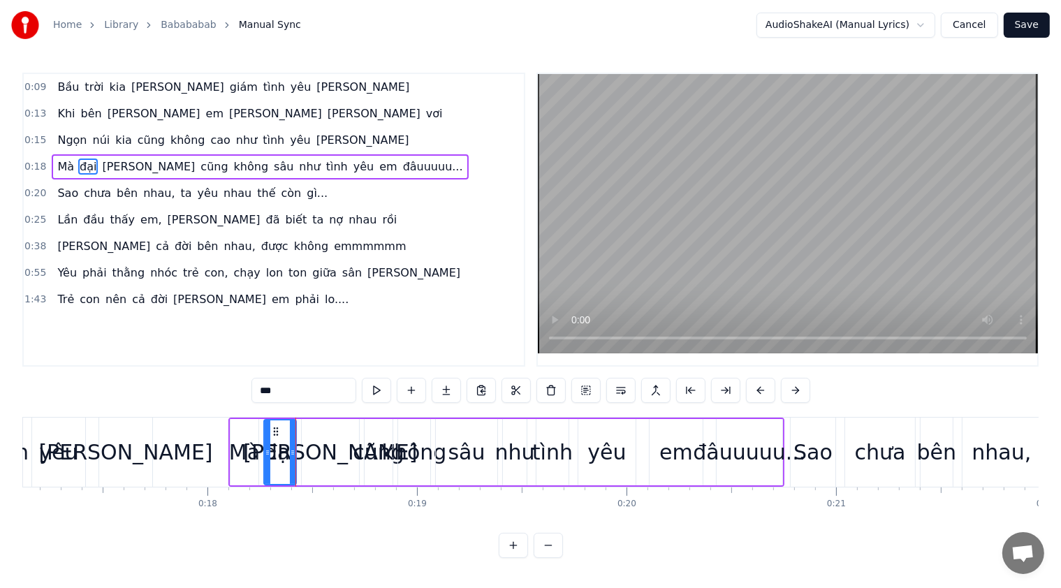
scroll to position [4, 0]
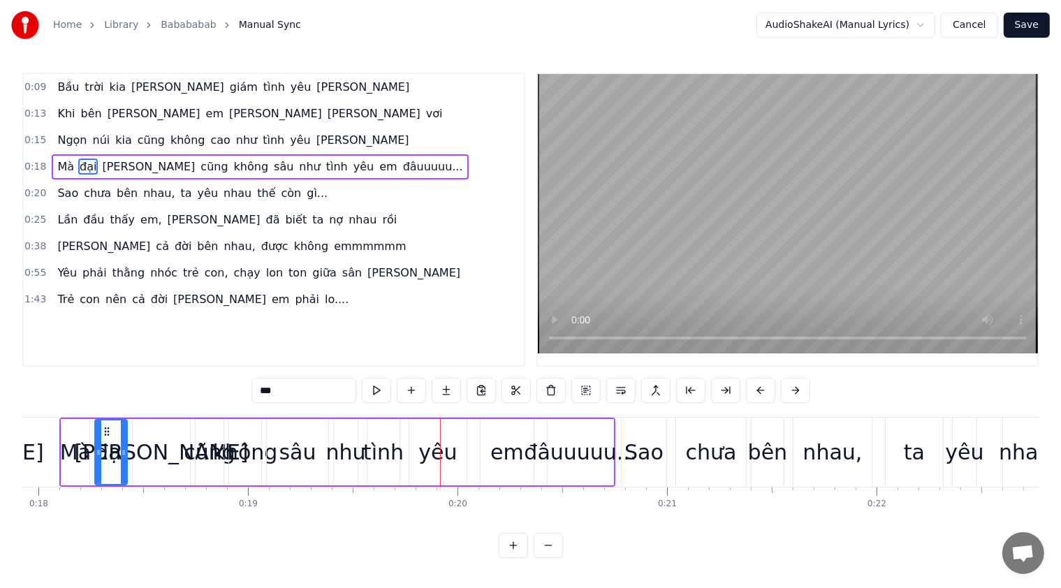
click at [299, 412] on div "0:09 Bầu trời kia [PERSON_NAME] [PERSON_NAME] [PERSON_NAME] 0:13 Khi [PERSON_NA…" at bounding box center [530, 316] width 1017 height 486
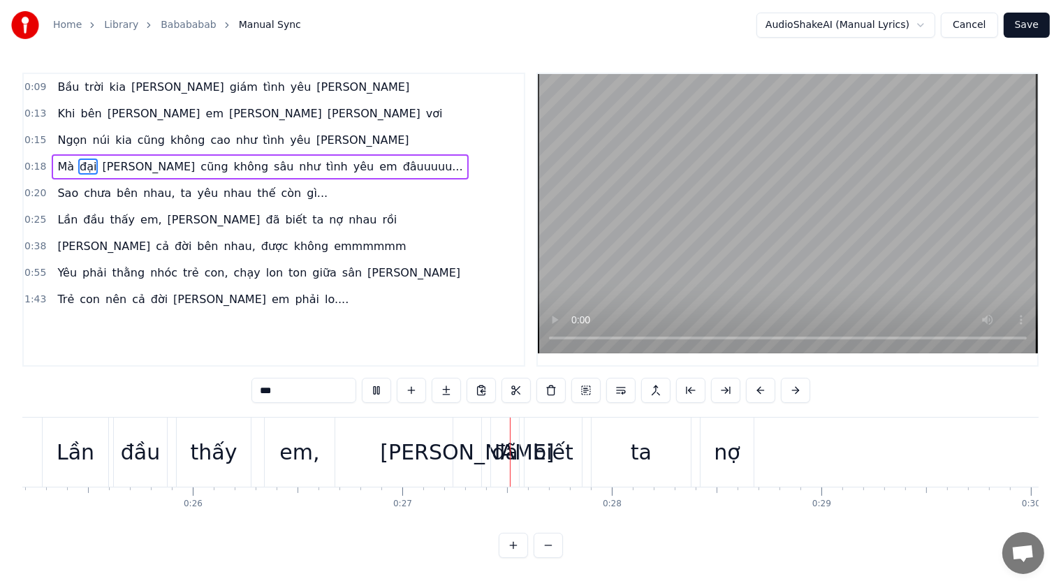
scroll to position [0, 5564]
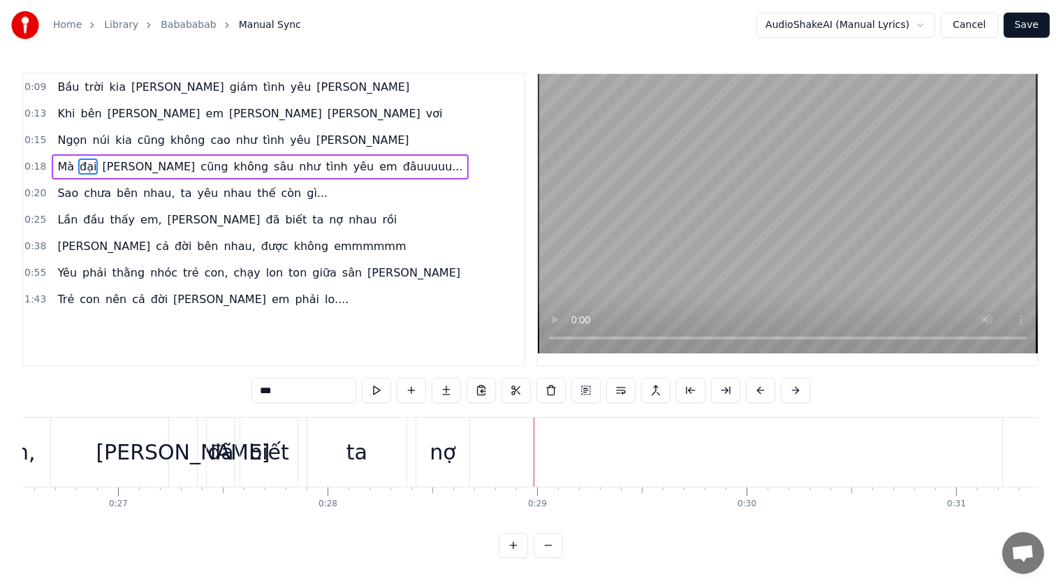
click at [449, 456] on div "nợ" at bounding box center [443, 452] width 26 height 31
type input "**"
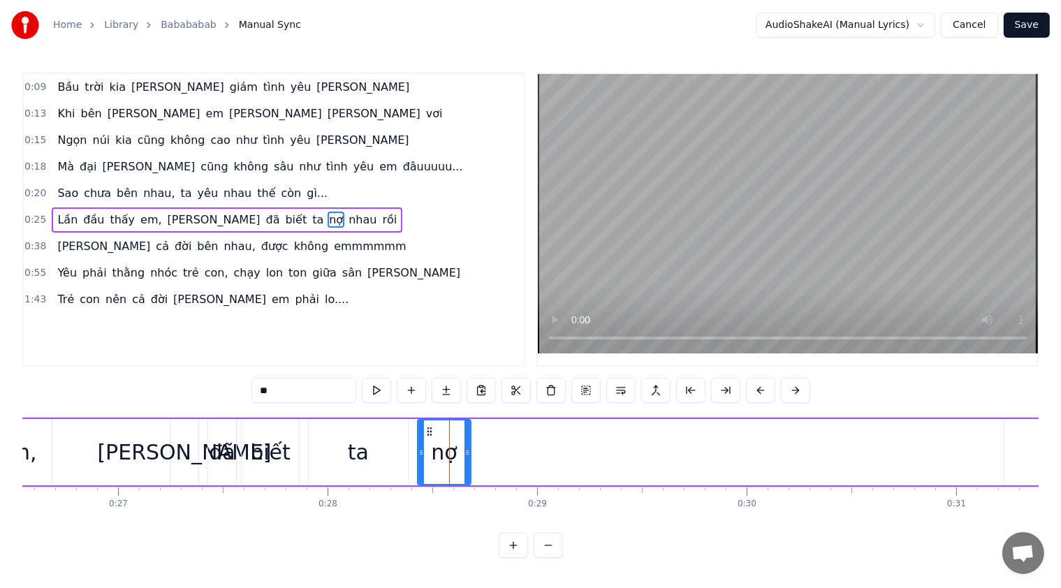
scroll to position [0, 0]
click at [486, 392] on button at bounding box center [481, 390] width 29 height 25
click at [449, 378] on button at bounding box center [463, 390] width 29 height 25
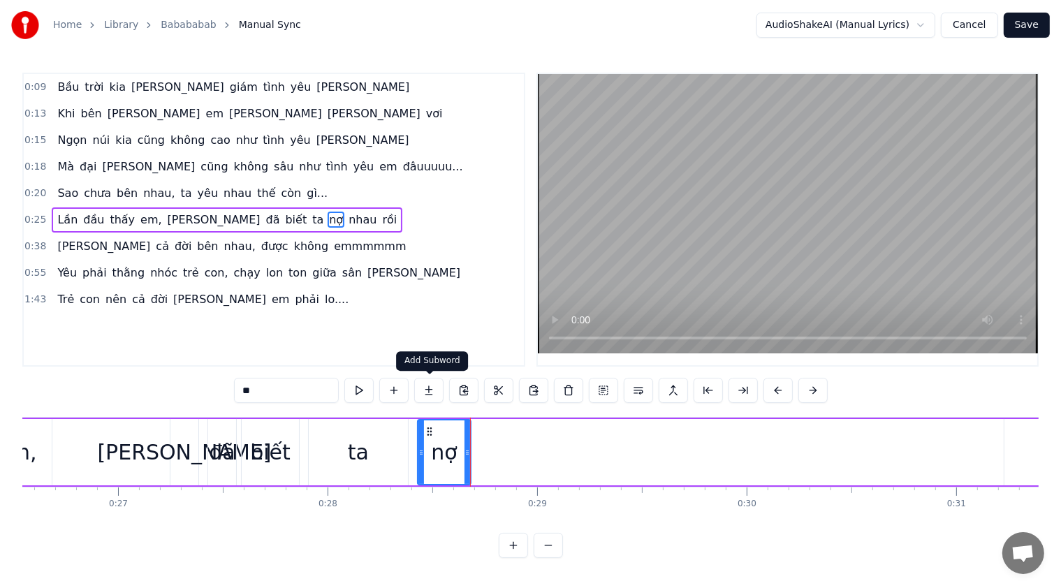
click at [449, 378] on button at bounding box center [463, 390] width 29 height 25
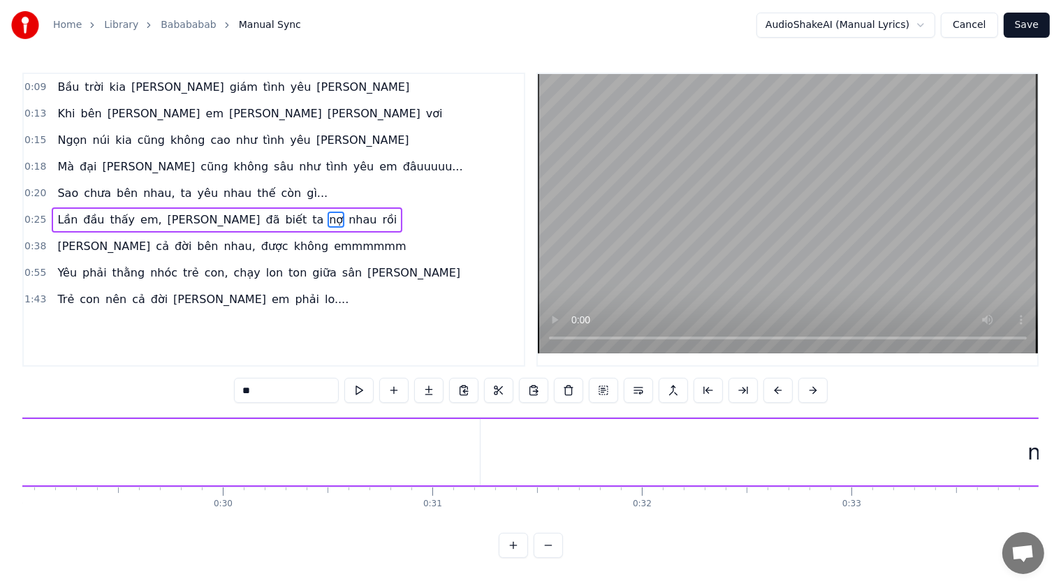
scroll to position [0, 6618]
click at [525, 449] on div "nhau" at bounding box center [524, 452] width 52 height 31
type input "****"
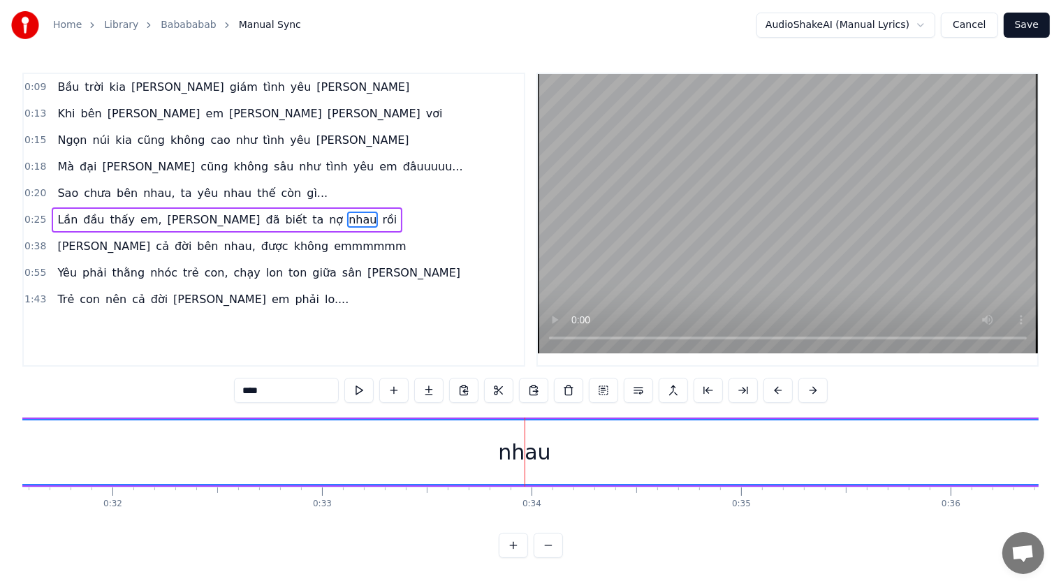
click at [525, 458] on div at bounding box center [525, 452] width 1 height 69
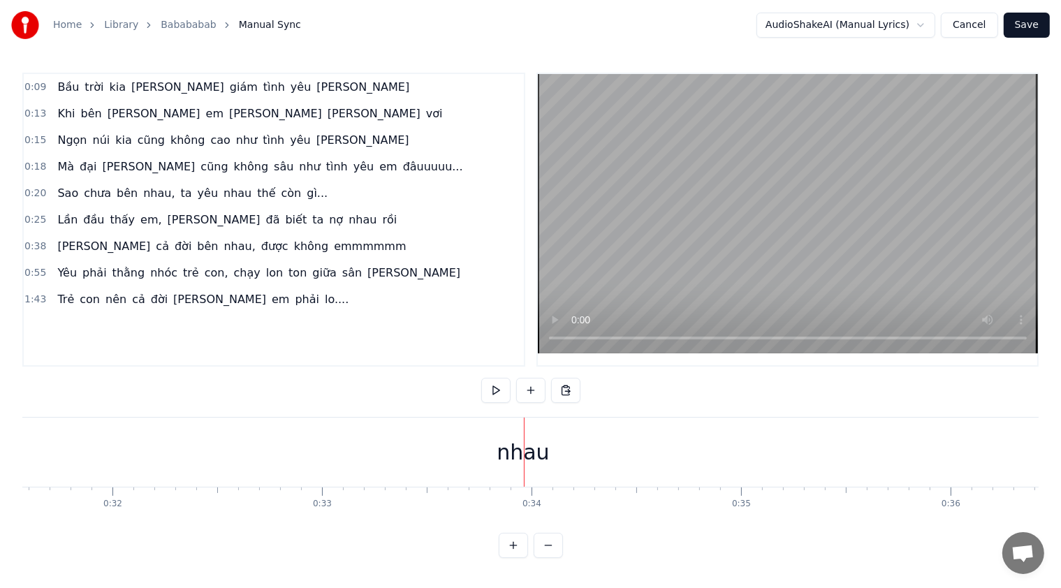
click at [524, 458] on div at bounding box center [524, 452] width 1 height 69
drag, startPoint x: 505, startPoint y: 453, endPoint x: 525, endPoint y: 456, distance: 20.5
click at [525, 456] on div "nhau" at bounding box center [523, 452] width 52 height 31
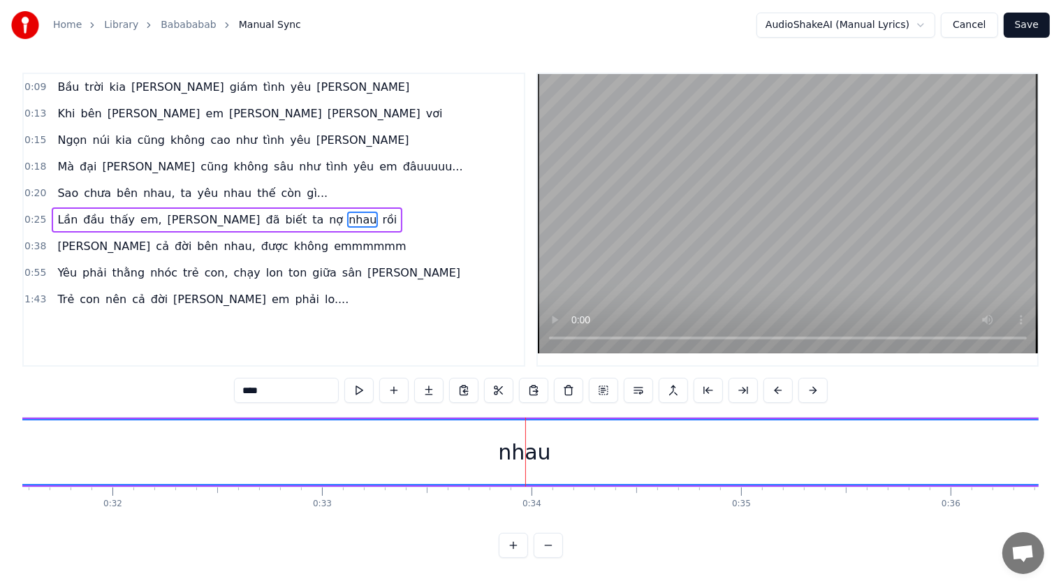
click at [541, 451] on div "nhau" at bounding box center [524, 452] width 52 height 31
click at [330, 391] on input "****" at bounding box center [286, 390] width 105 height 25
click at [492, 460] on div "nhau" at bounding box center [525, 453] width 1146 height 64
click at [498, 456] on div "nhau" at bounding box center [525, 453] width 1146 height 64
click at [503, 456] on div "nhau" at bounding box center [524, 452] width 52 height 31
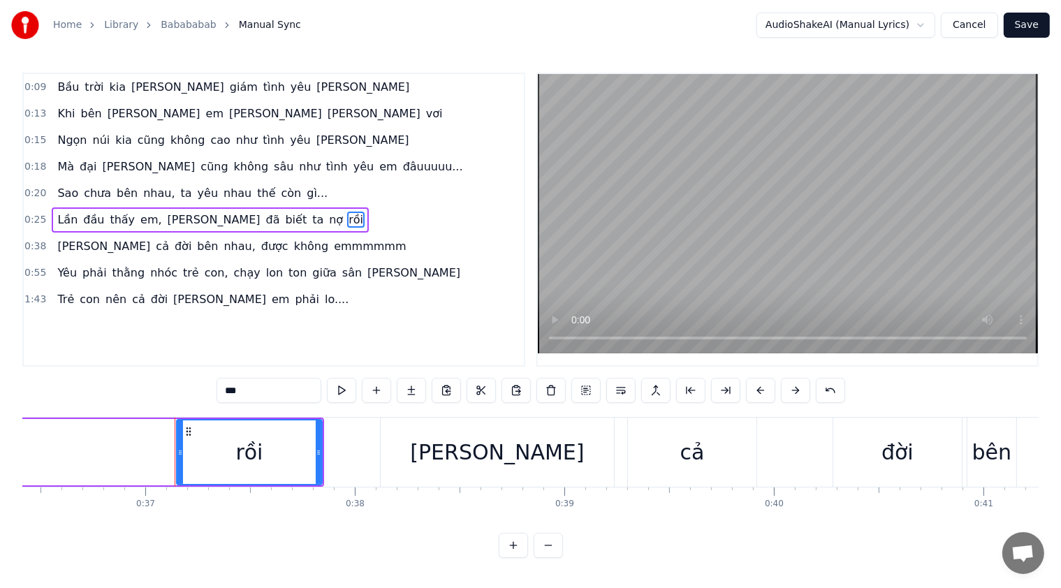
scroll to position [0, 7715]
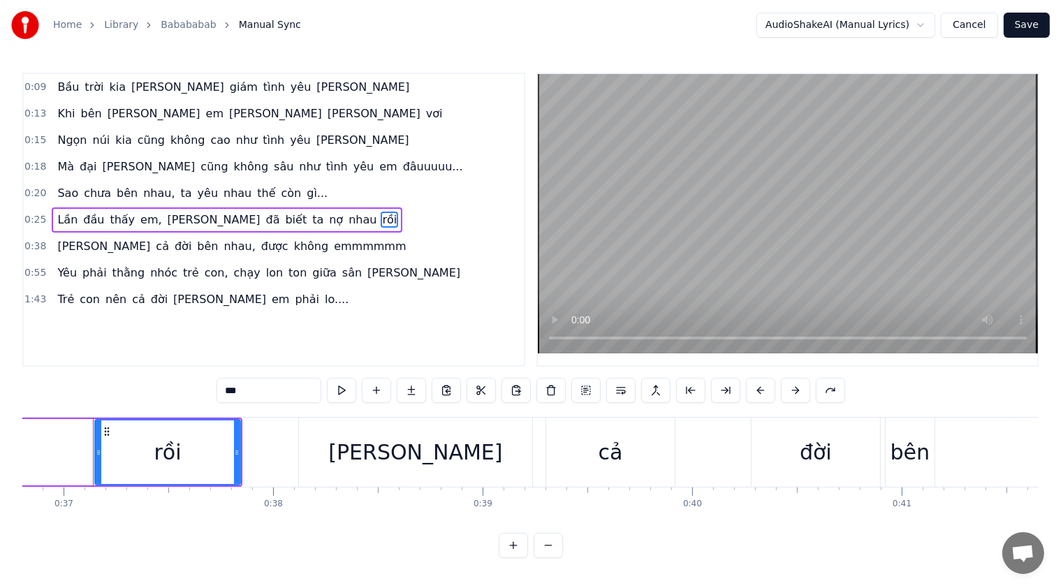
click at [347, 221] on span "nhau" at bounding box center [362, 220] width 31 height 16
type input "****"
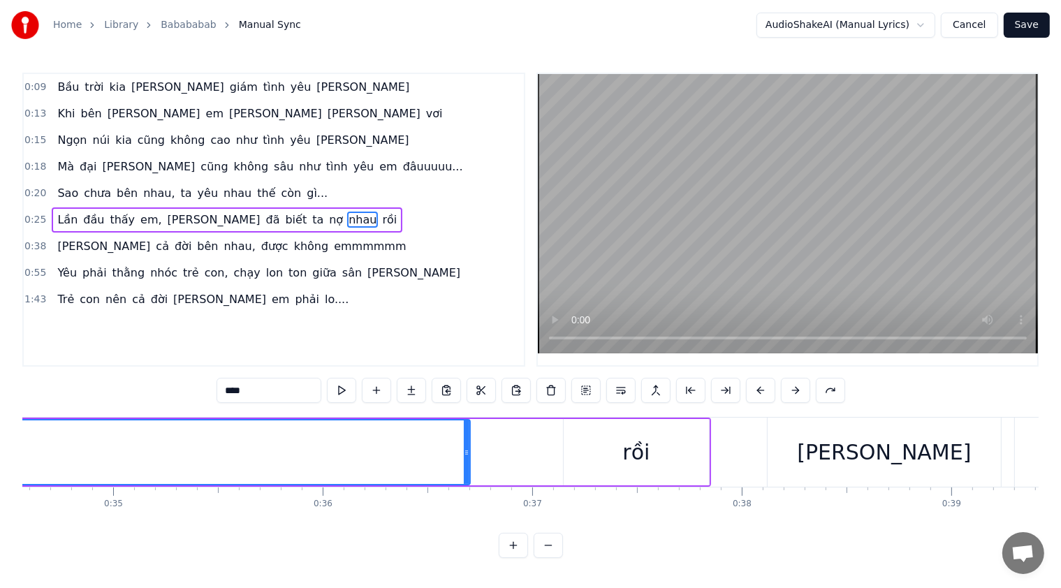
click at [347, 219] on span "nhau" at bounding box center [362, 220] width 31 height 16
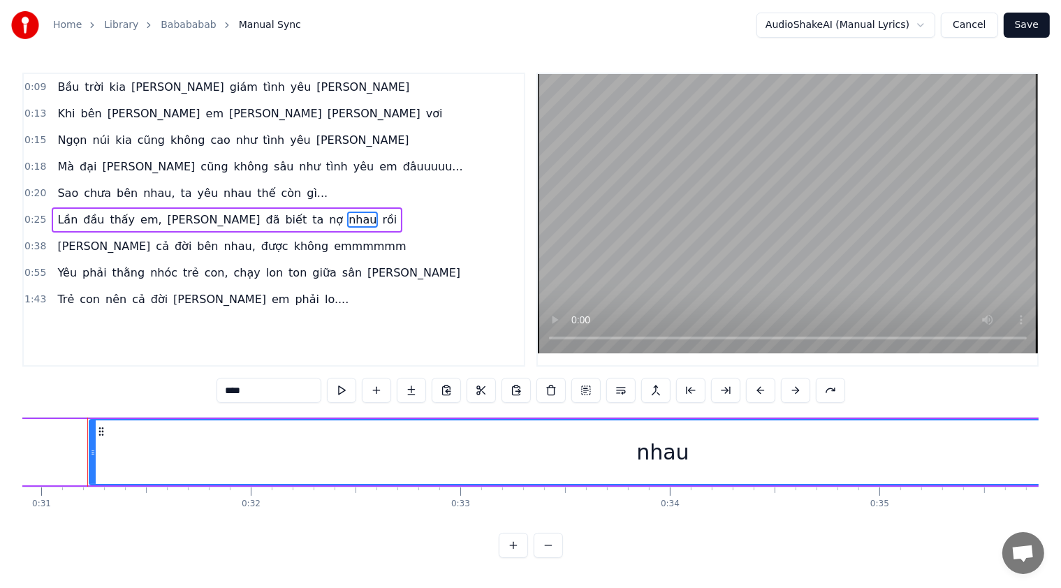
scroll to position [0, 6474]
click at [632, 447] on div "nhau" at bounding box center [669, 453] width 1146 height 64
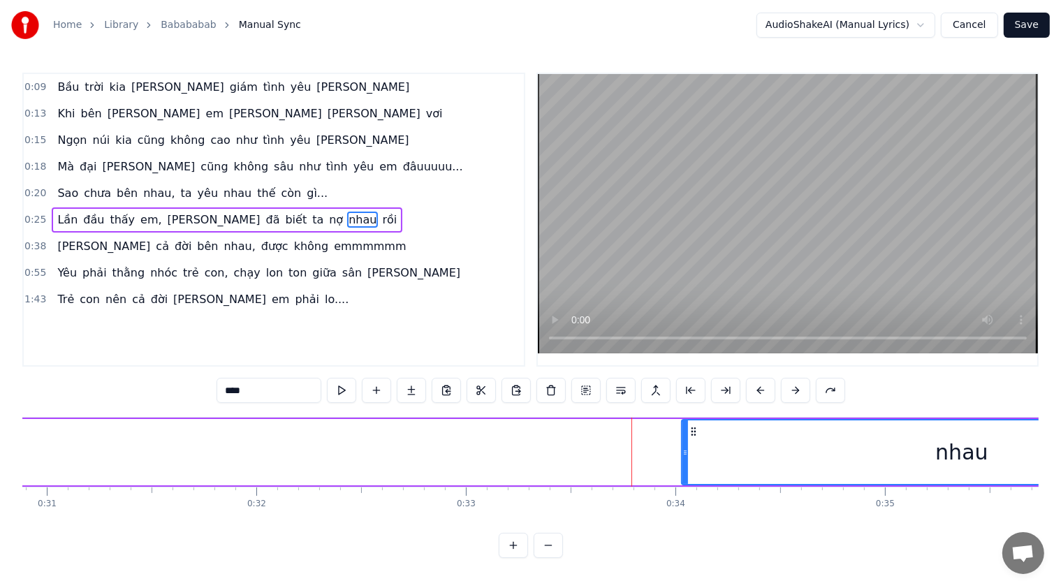
drag, startPoint x: 95, startPoint y: 458, endPoint x: 939, endPoint y: 458, distance: 844.1
click at [686, 458] on div at bounding box center [686, 453] width 6 height 64
drag, startPoint x: 970, startPoint y: 458, endPoint x: 896, endPoint y: 462, distance: 73.4
click at [901, 458] on div "nhau" at bounding box center [964, 453] width 555 height 64
click at [892, 484] on div "nhau" at bounding box center [964, 453] width 555 height 64
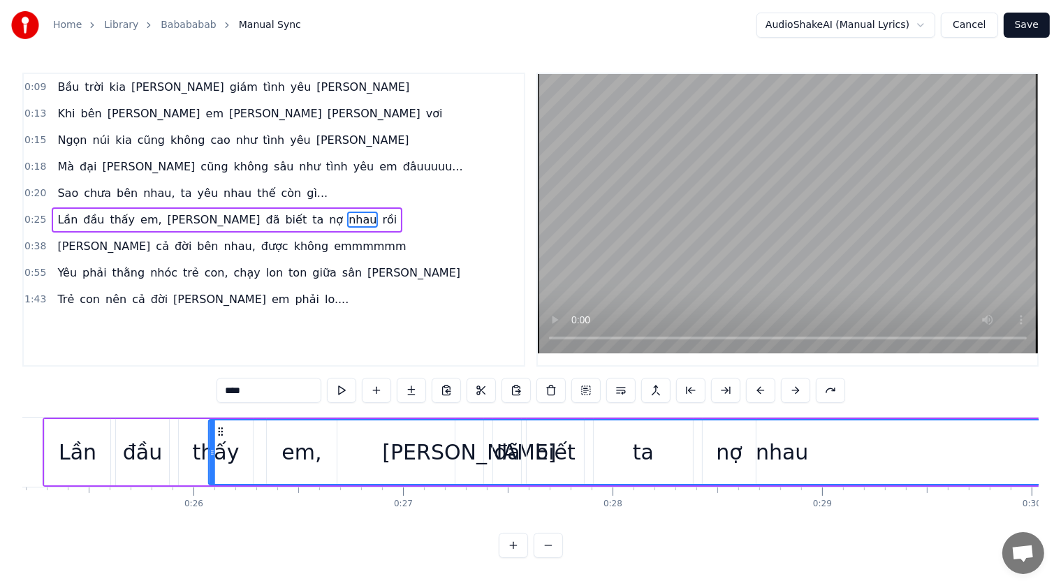
scroll to position [0, 5275]
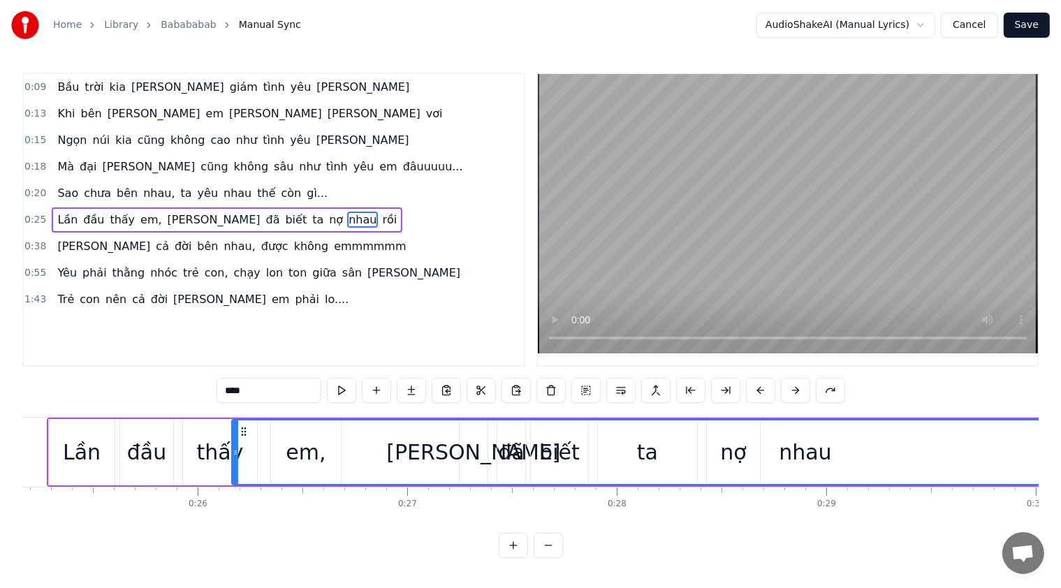
drag, startPoint x: 103, startPoint y: 428, endPoint x: 319, endPoint y: 423, distance: 216.0
click at [240, 428] on icon at bounding box center [243, 431] width 11 height 11
click at [655, 410] on div "0:09 Bầu trời kia [PERSON_NAME] [PERSON_NAME] [PERSON_NAME] 0:13 Khi [PERSON_NA…" at bounding box center [530, 316] width 1017 height 486
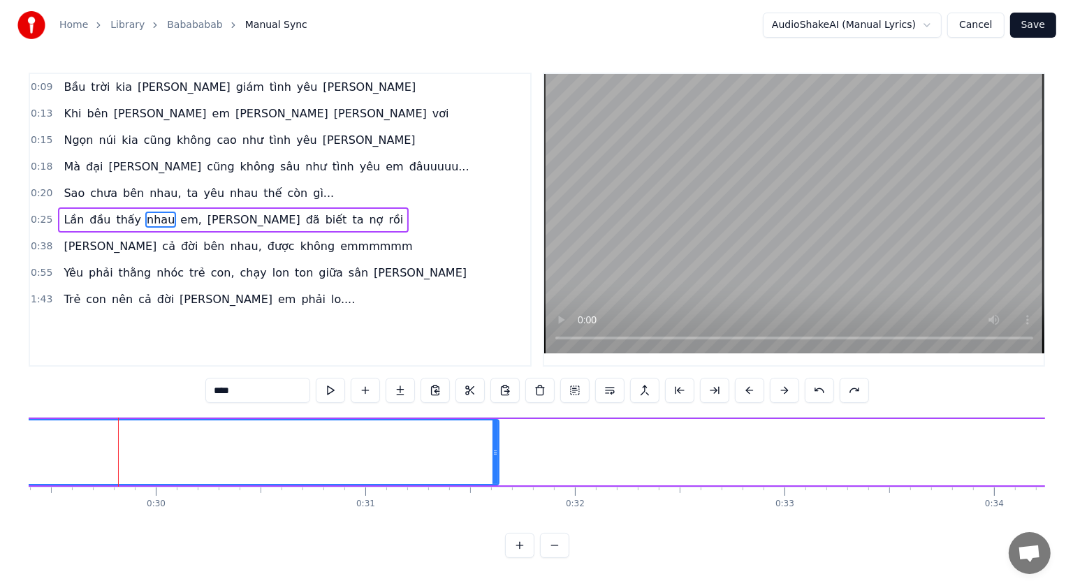
scroll to position [0, 6166]
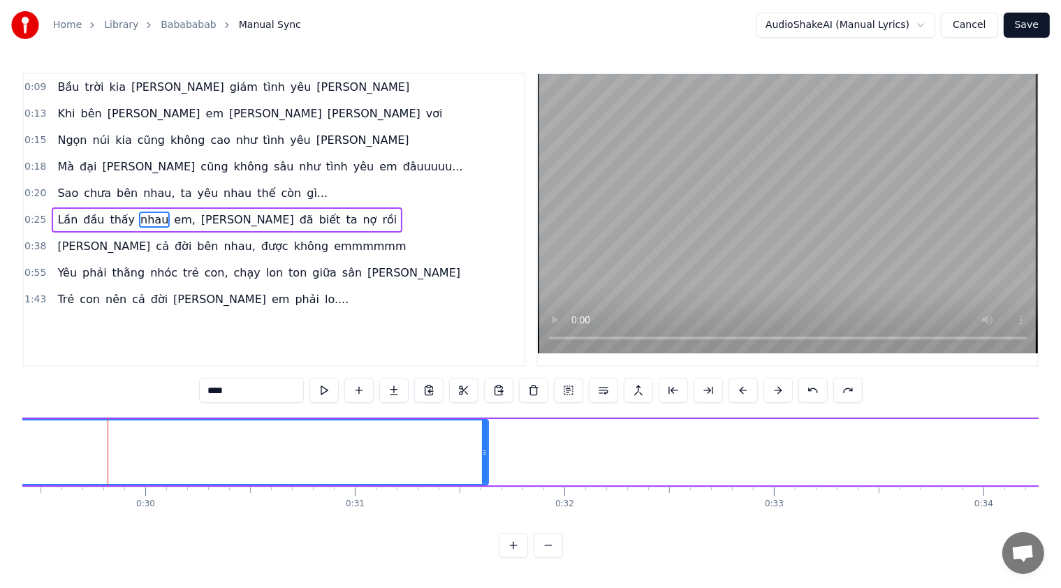
click at [984, 21] on button "Cancel" at bounding box center [969, 25] width 57 height 25
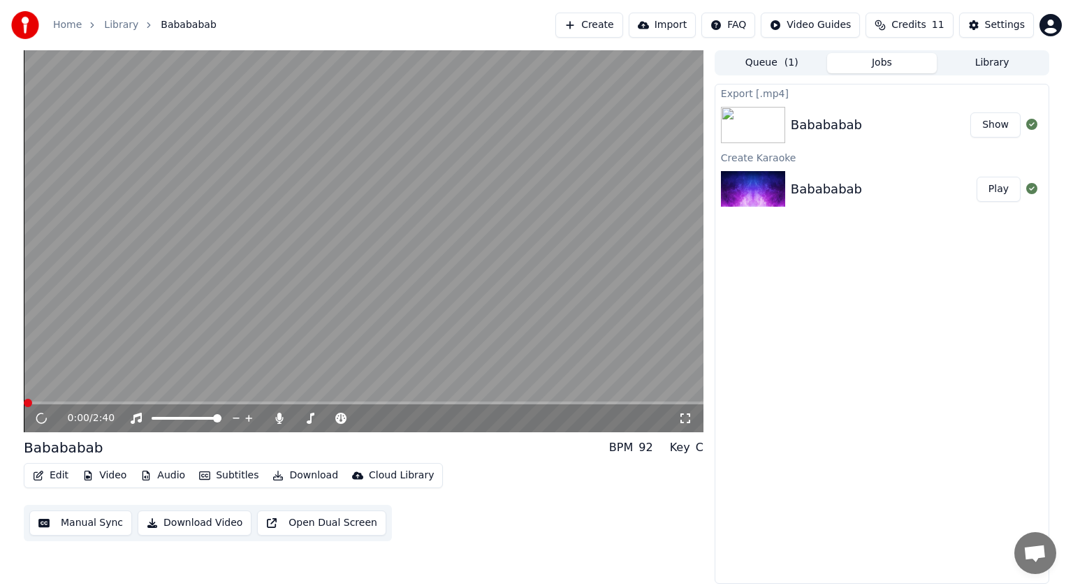
click at [1006, 126] on button "Show" at bounding box center [996, 124] width 50 height 25
